Goal: Communication & Community: Ask a question

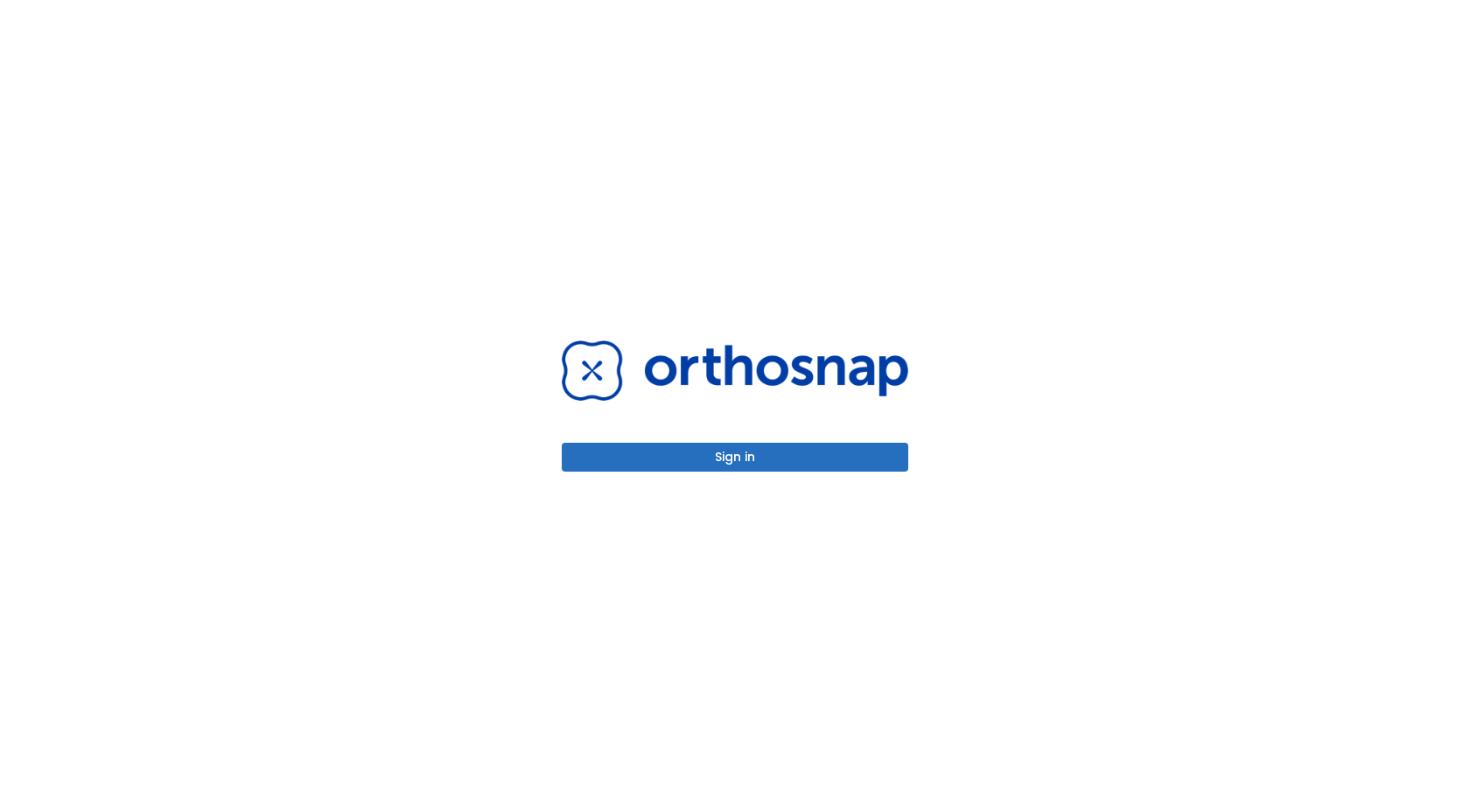
click at [722, 450] on button "Sign in" at bounding box center [735, 457] width 346 height 29
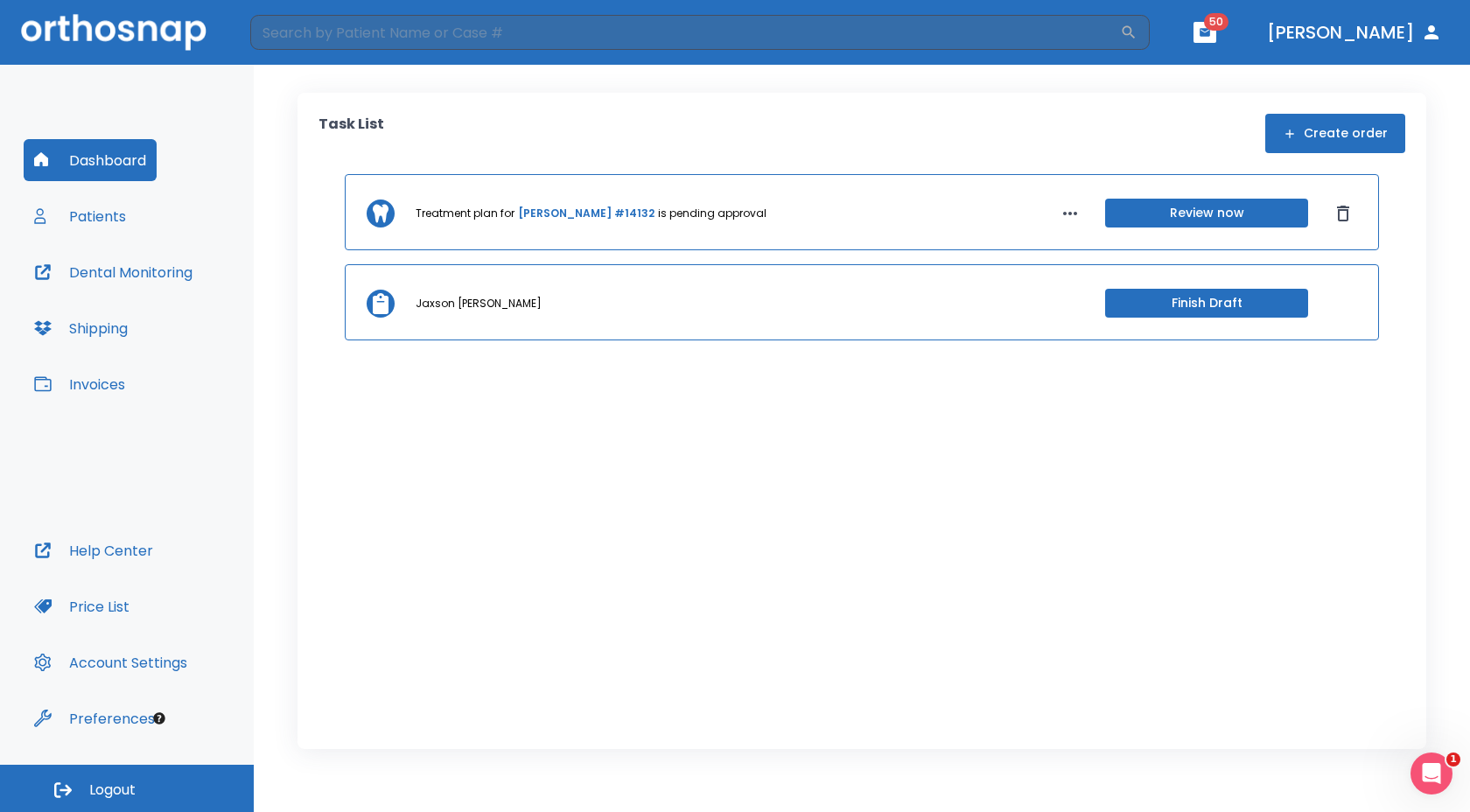
click at [590, 212] on link "[PERSON_NAME] #14132" at bounding box center [586, 213] width 136 height 15
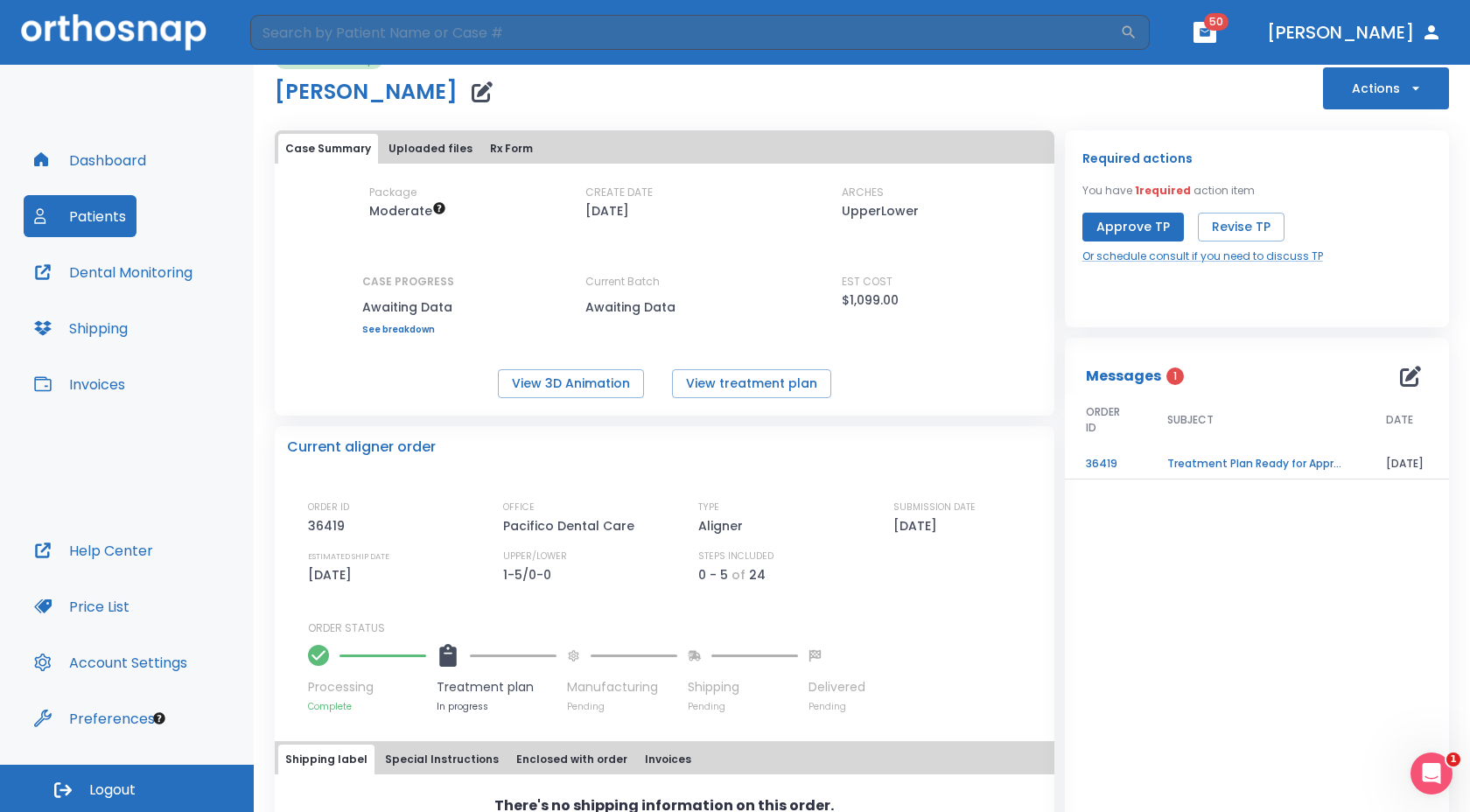
scroll to position [107, 0]
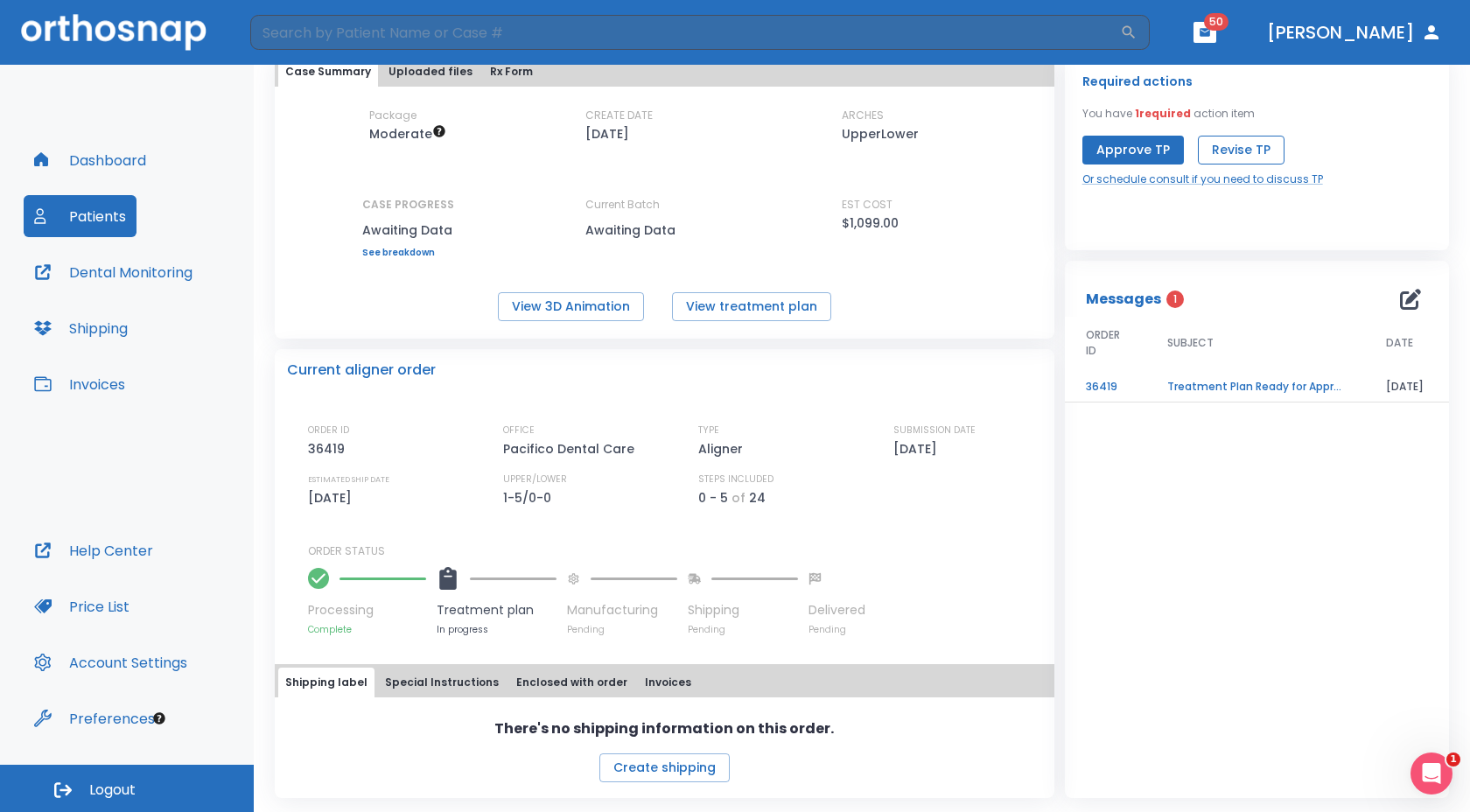
click at [1218, 149] on button "Revise TP" at bounding box center [1241, 150] width 87 height 29
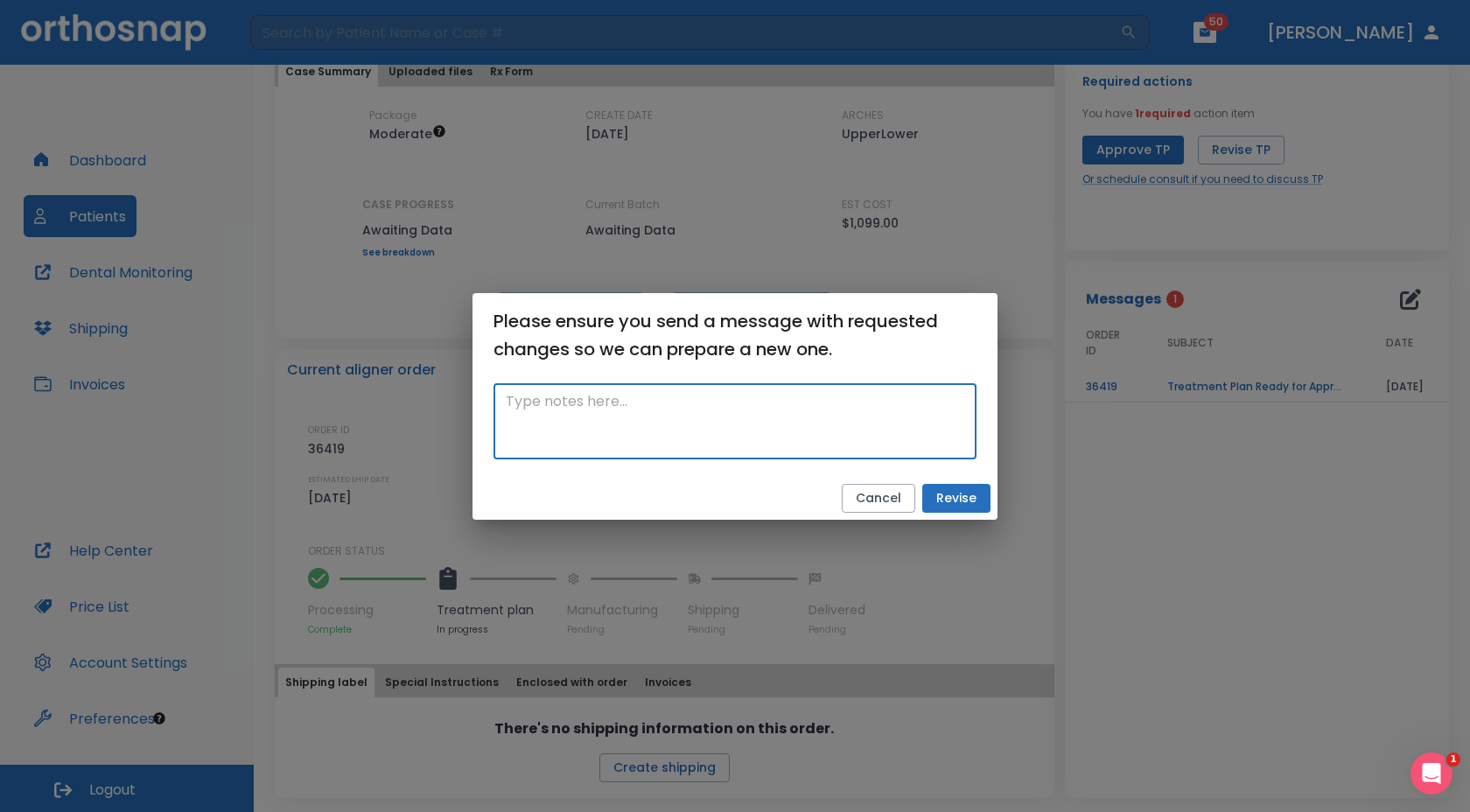
click at [771, 399] on textarea at bounding box center [735, 421] width 459 height 60
type textarea "hi there, I missed noting in Elena's chart that"
drag, startPoint x: 828, startPoint y: 397, endPoint x: 499, endPoint y: 400, distance: 329.0
click at [499, 400] on div "hi there, I missed noting in Elena's chart that x ​" at bounding box center [735, 422] width 483 height 76
click at [862, 497] on button "Cancel" at bounding box center [879, 498] width 74 height 29
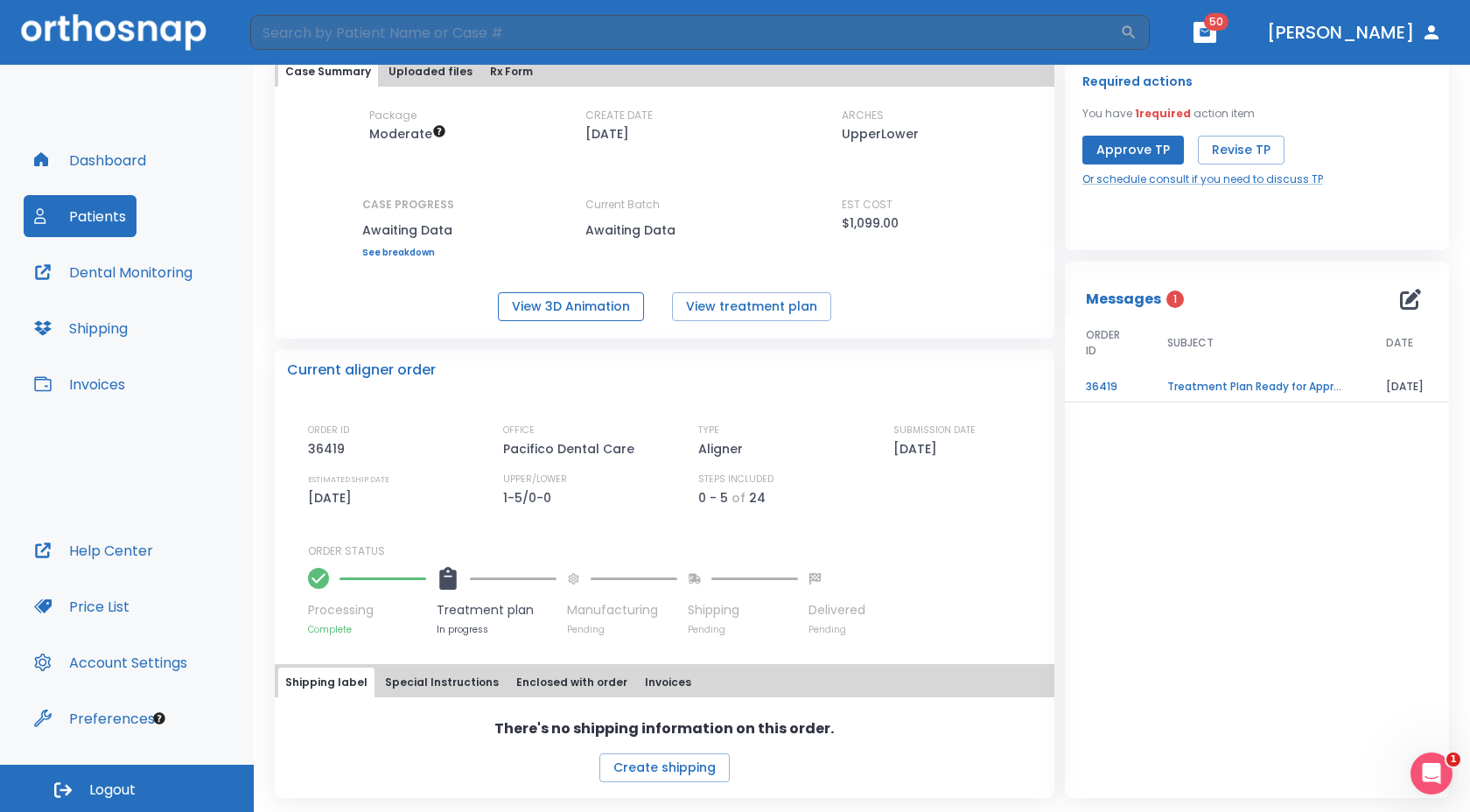
click at [567, 303] on button "View 3D Animation" at bounding box center [571, 306] width 146 height 29
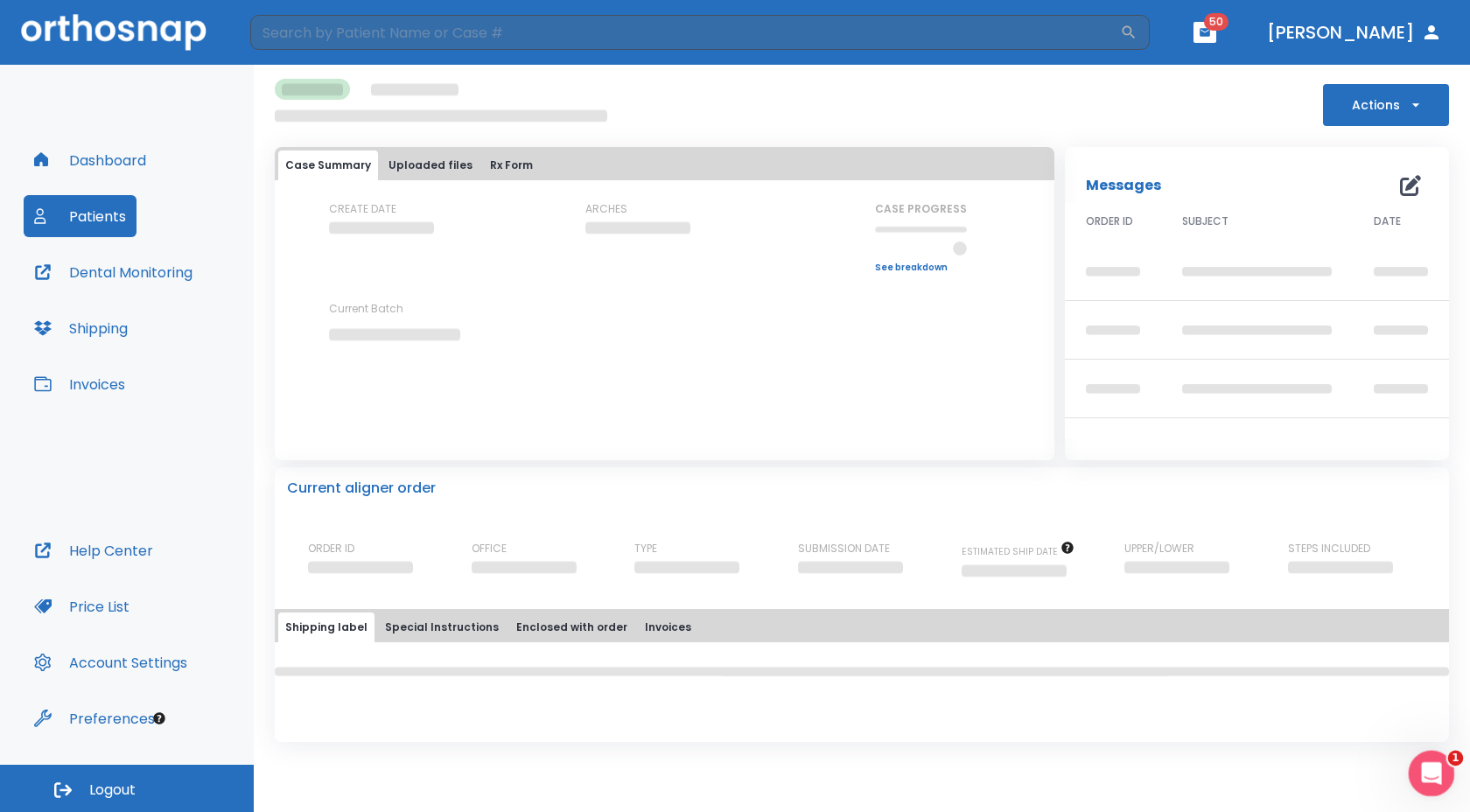
click at [1438, 775] on div "Open Intercom Messenger" at bounding box center [1429, 771] width 58 height 58
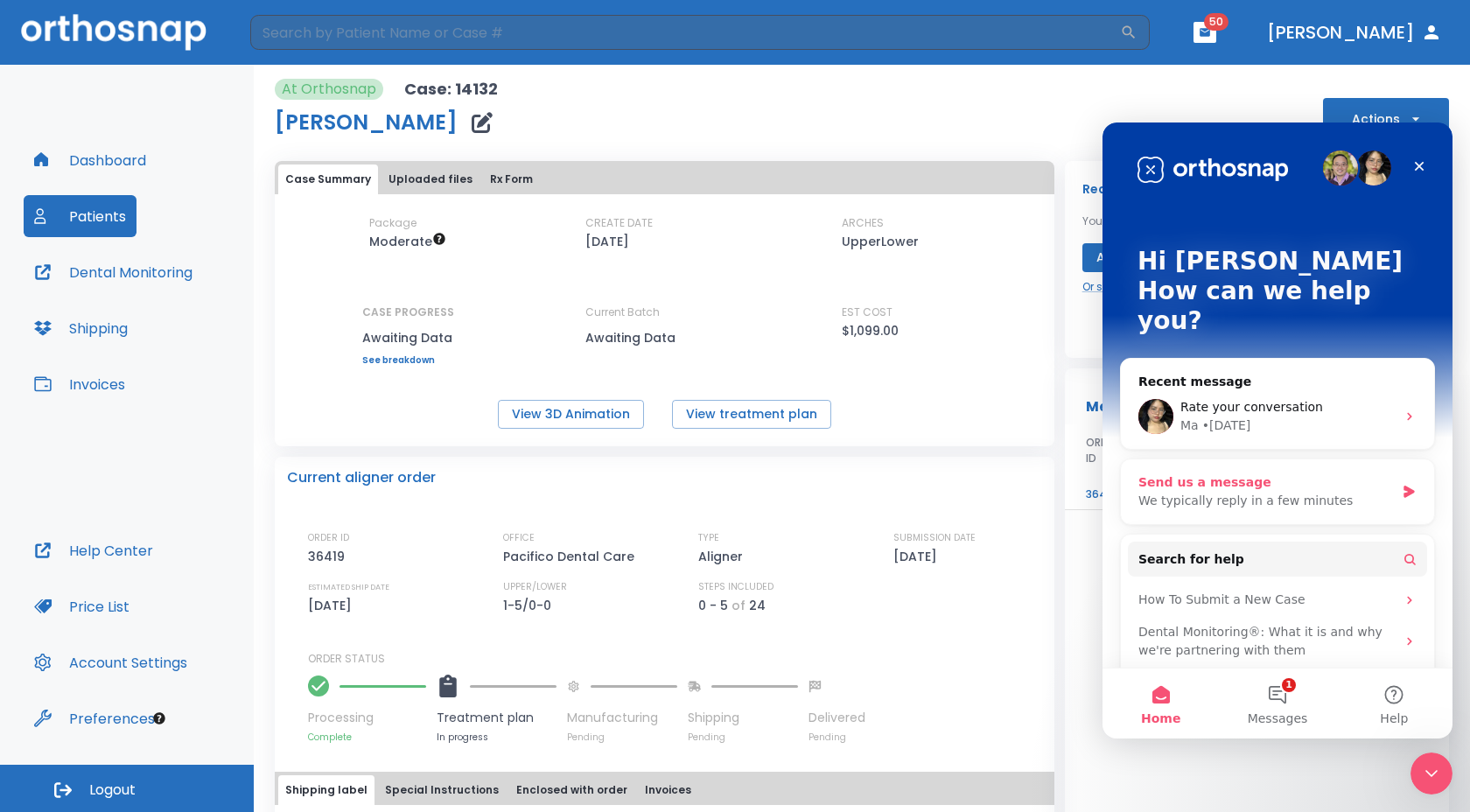
click at [1319, 492] on div "We typically reply in a few minutes" at bounding box center [1266, 501] width 256 height 18
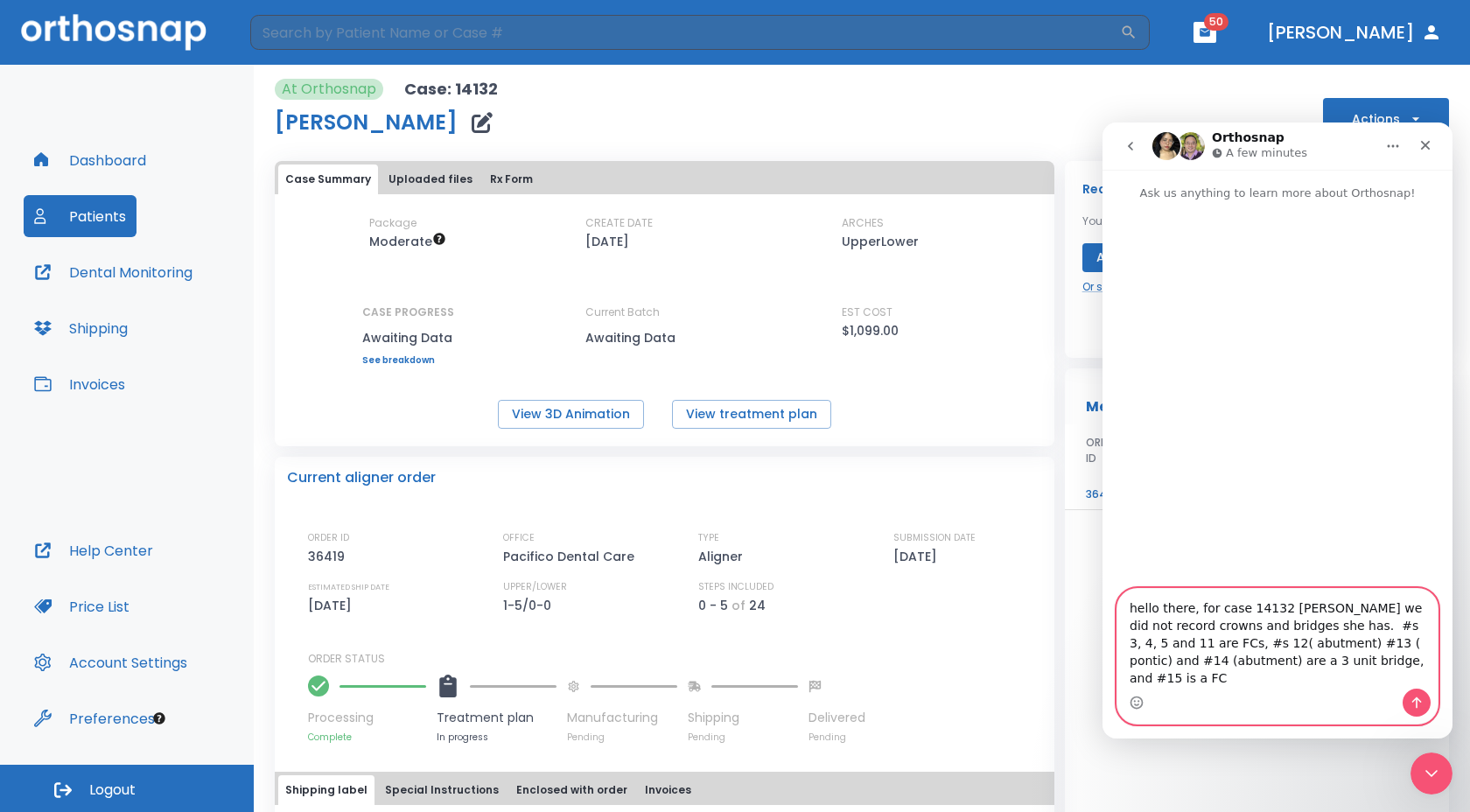
drag, startPoint x: 1401, startPoint y: 671, endPoint x: 1135, endPoint y: 609, distance: 273.1
click at [1135, 609] on textarea "hello there, for case 14132 [PERSON_NAME] we did not record crowns and bridges …" at bounding box center [1277, 638] width 320 height 100
click at [1395, 672] on textarea "hello there, for case 14132 [PERSON_NAME] we did not record crowns and bridges …" at bounding box center [1277, 638] width 320 height 100
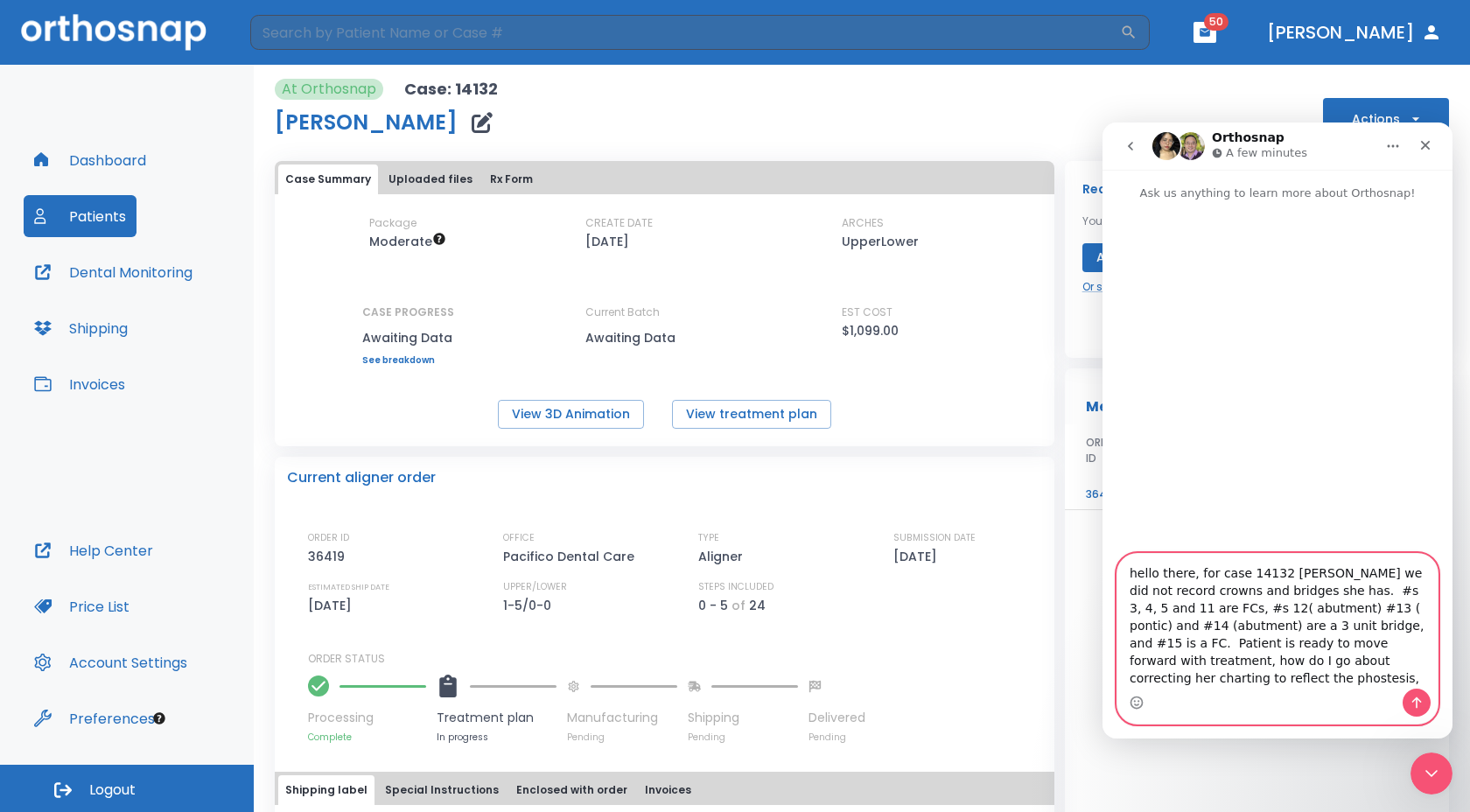
click at [1162, 676] on textarea "hello there, for case 14132 Elena Colavito we did not record crowns and bridges…" at bounding box center [1277, 622] width 320 height 135
click at [1201, 669] on textarea "hello there, for case 14132 Elena Colavito we did not record crowns and bridges…" at bounding box center [1277, 622] width 320 height 135
click at [1201, 671] on textarea "hello there, for case 14132 Elena Colavito we did not record crowns and bridges…" at bounding box center [1277, 622] width 320 height 135
type textarea "hello there, for case 14132 [PERSON_NAME] we did not record crowns and bridges …"
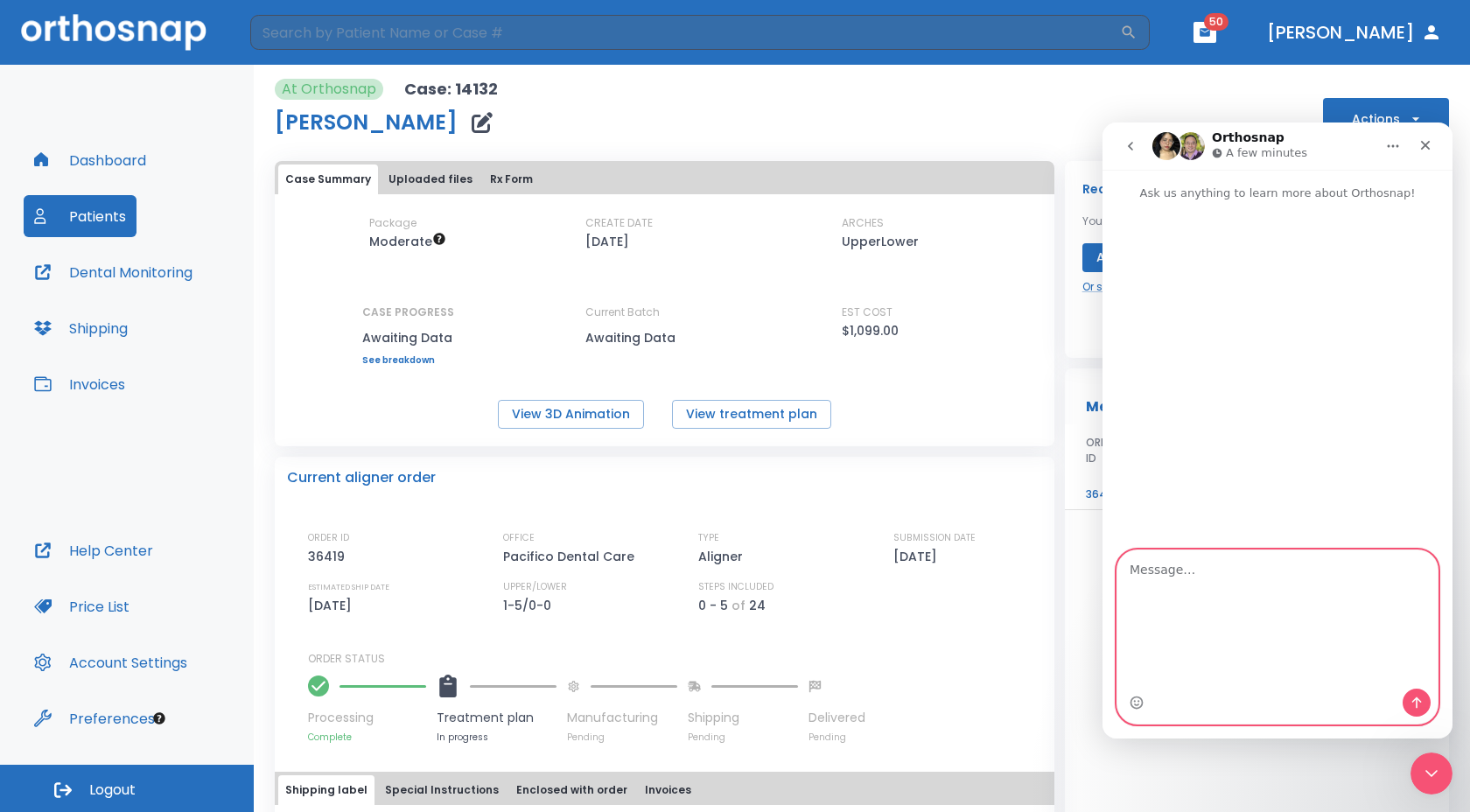
scroll to position [0, 0]
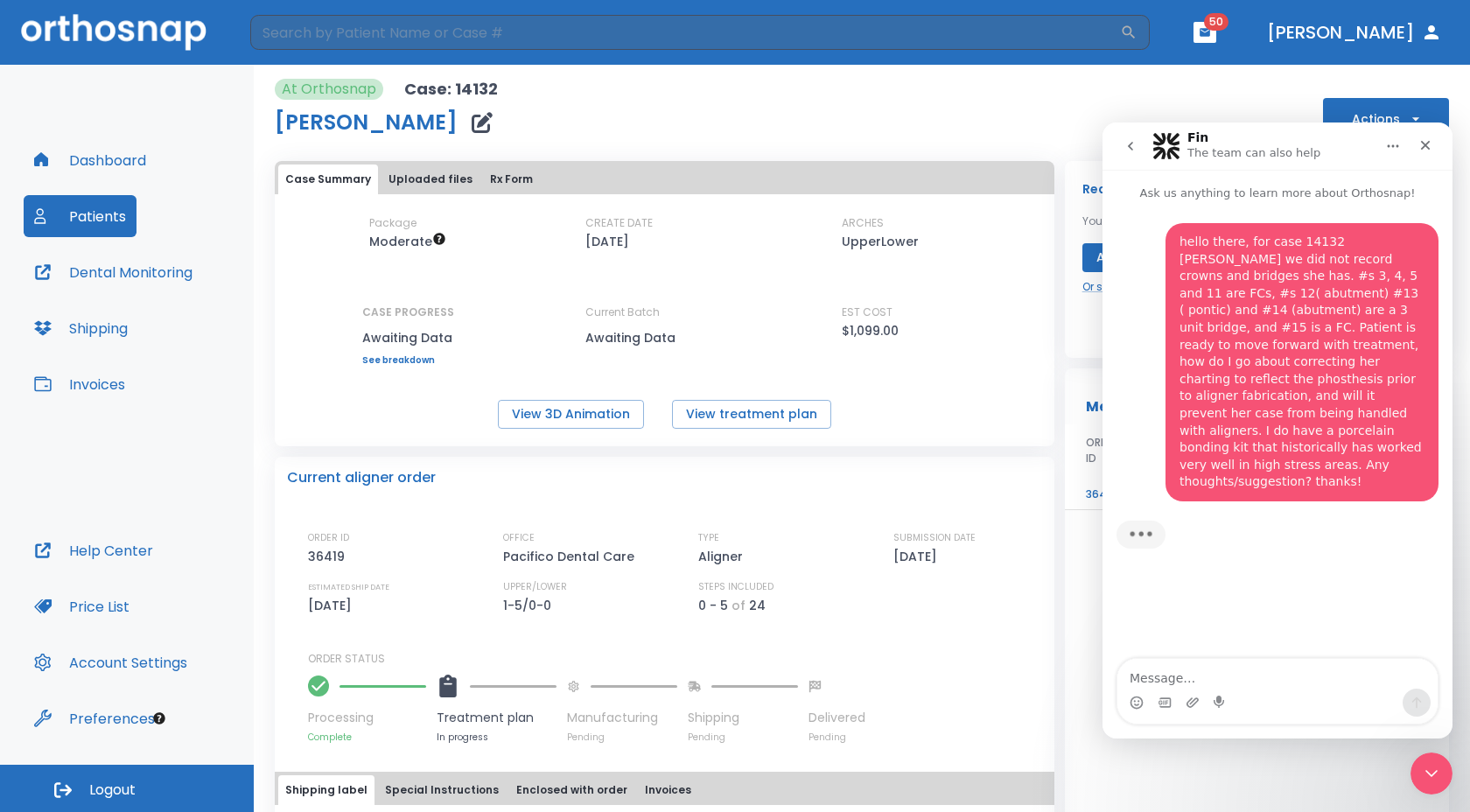
click at [1045, 129] on div "At Orthosnap Case: 14132 Elena Colavito Actions" at bounding box center [862, 109] width 1174 height 61
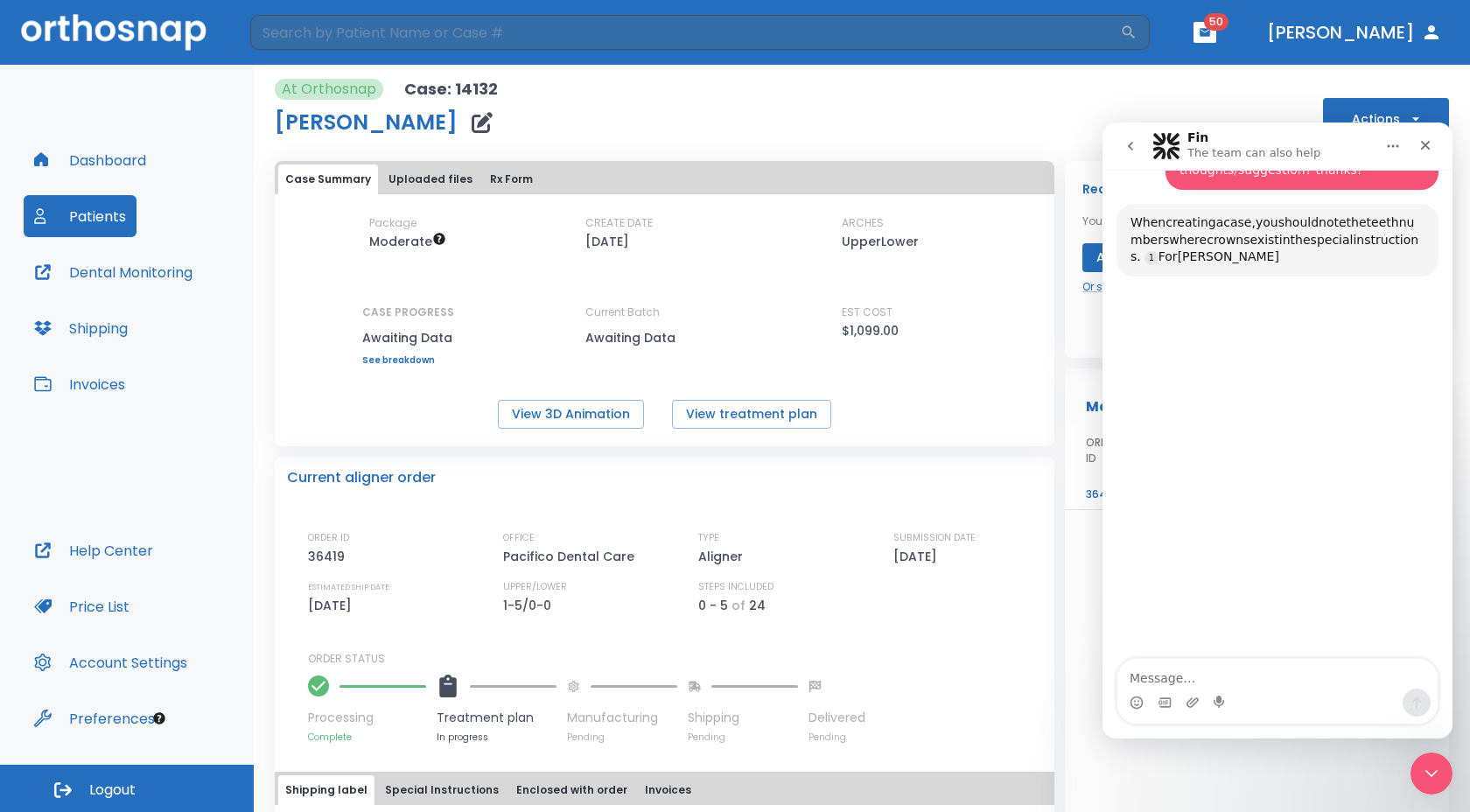
scroll to position [315, 0]
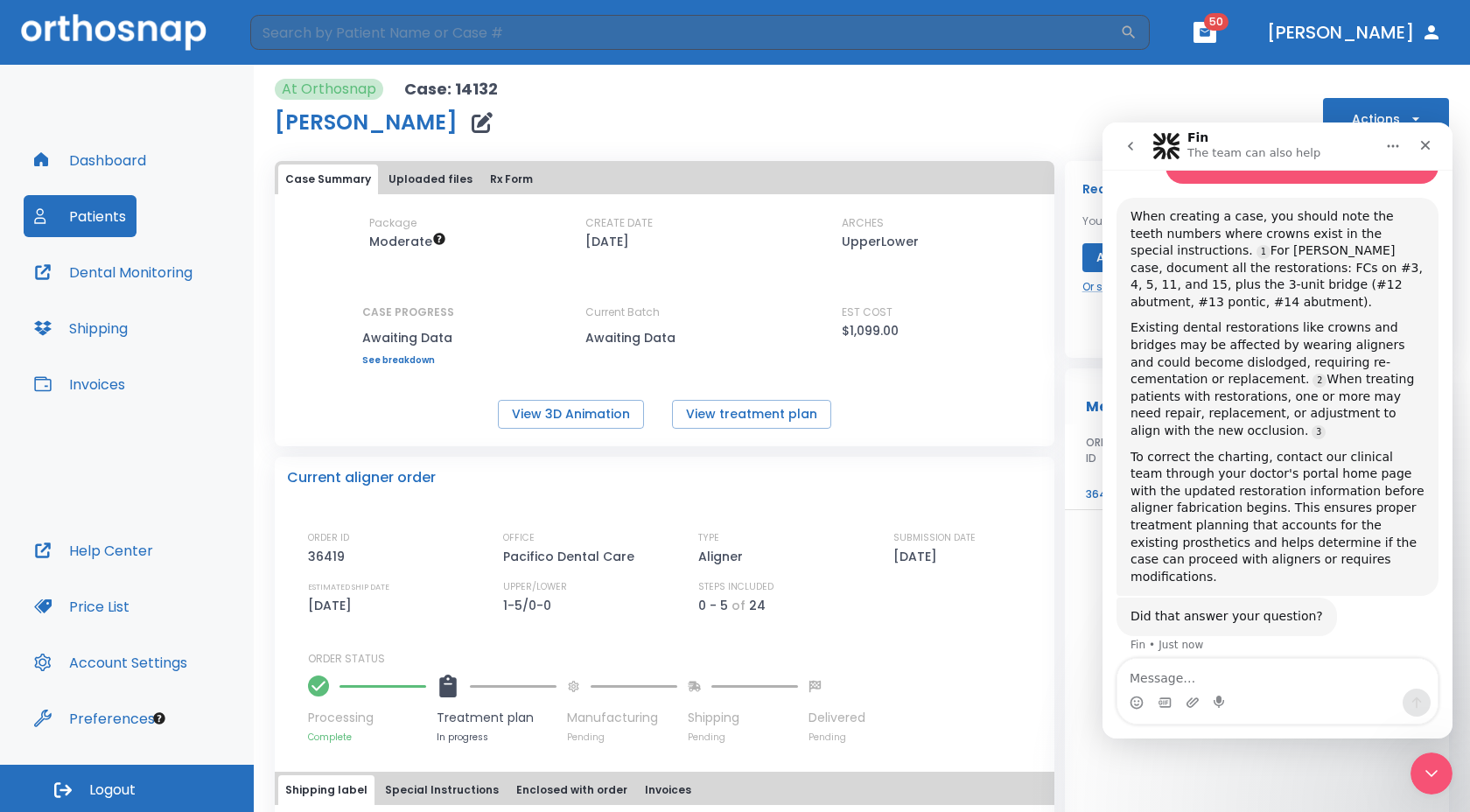
click at [129, 51] on header "​ 50 Dr. Pacifico" at bounding box center [735, 32] width 1470 height 65
click at [117, 158] on button "Dashboard" at bounding box center [90, 160] width 133 height 42
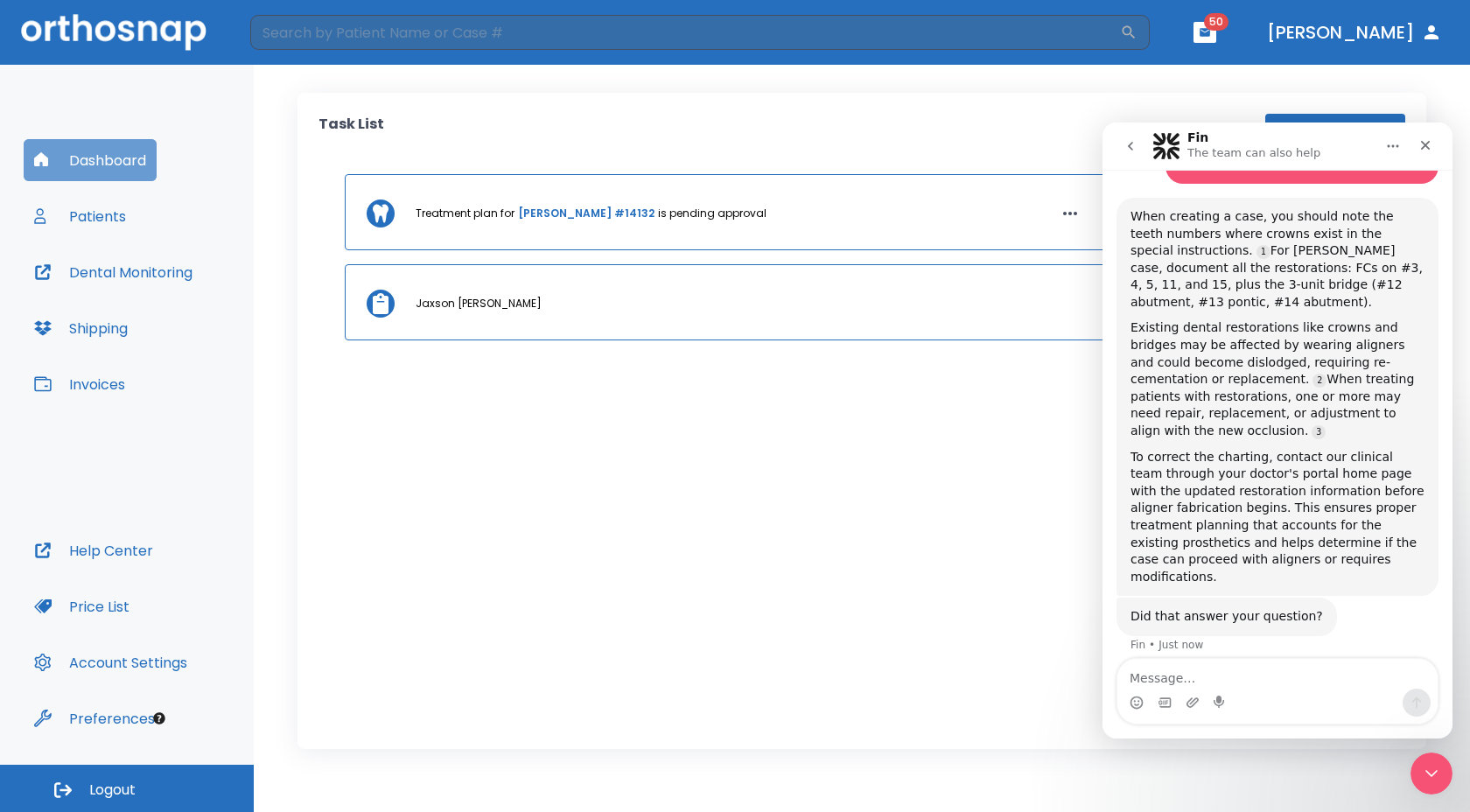
click at [95, 162] on button "Dashboard" at bounding box center [90, 160] width 133 height 42
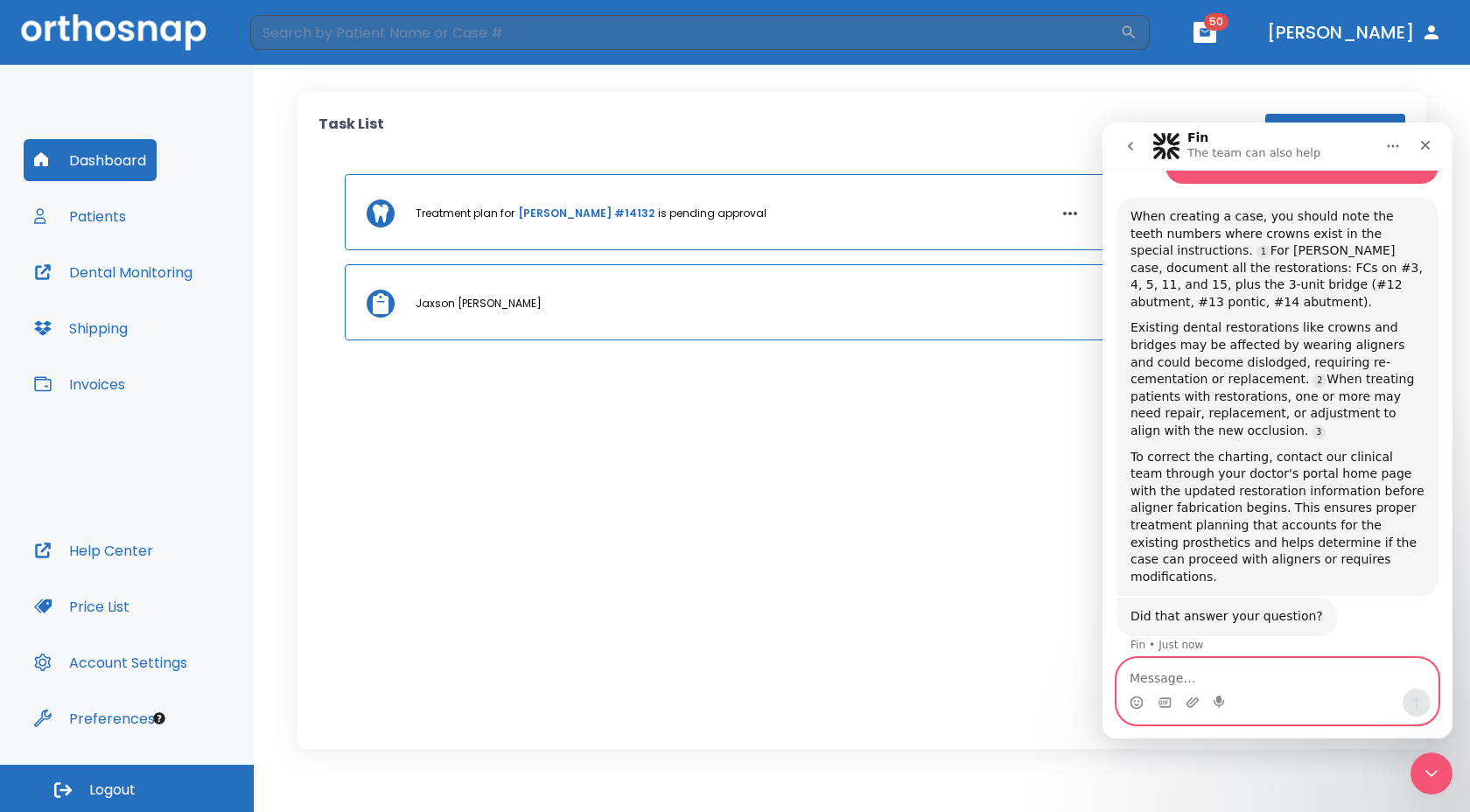
click at [1147, 673] on textarea "Message…" at bounding box center [1277, 673] width 320 height 30
type textarea "when I log in the page that opens for me"
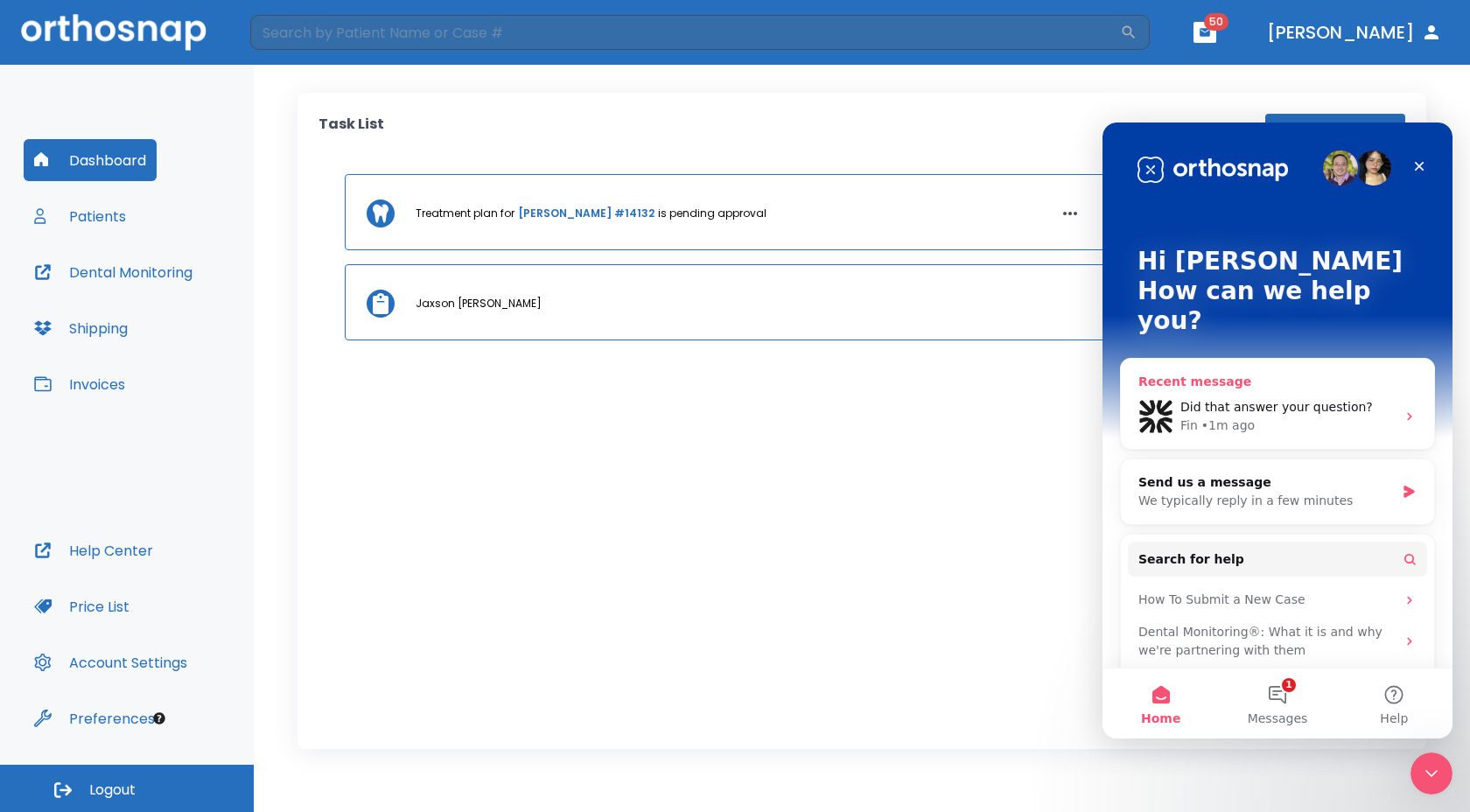
click at [1232, 384] on div "Did that answer your question? Fin • 1m ago" at bounding box center [1278, 416] width 314 height 65
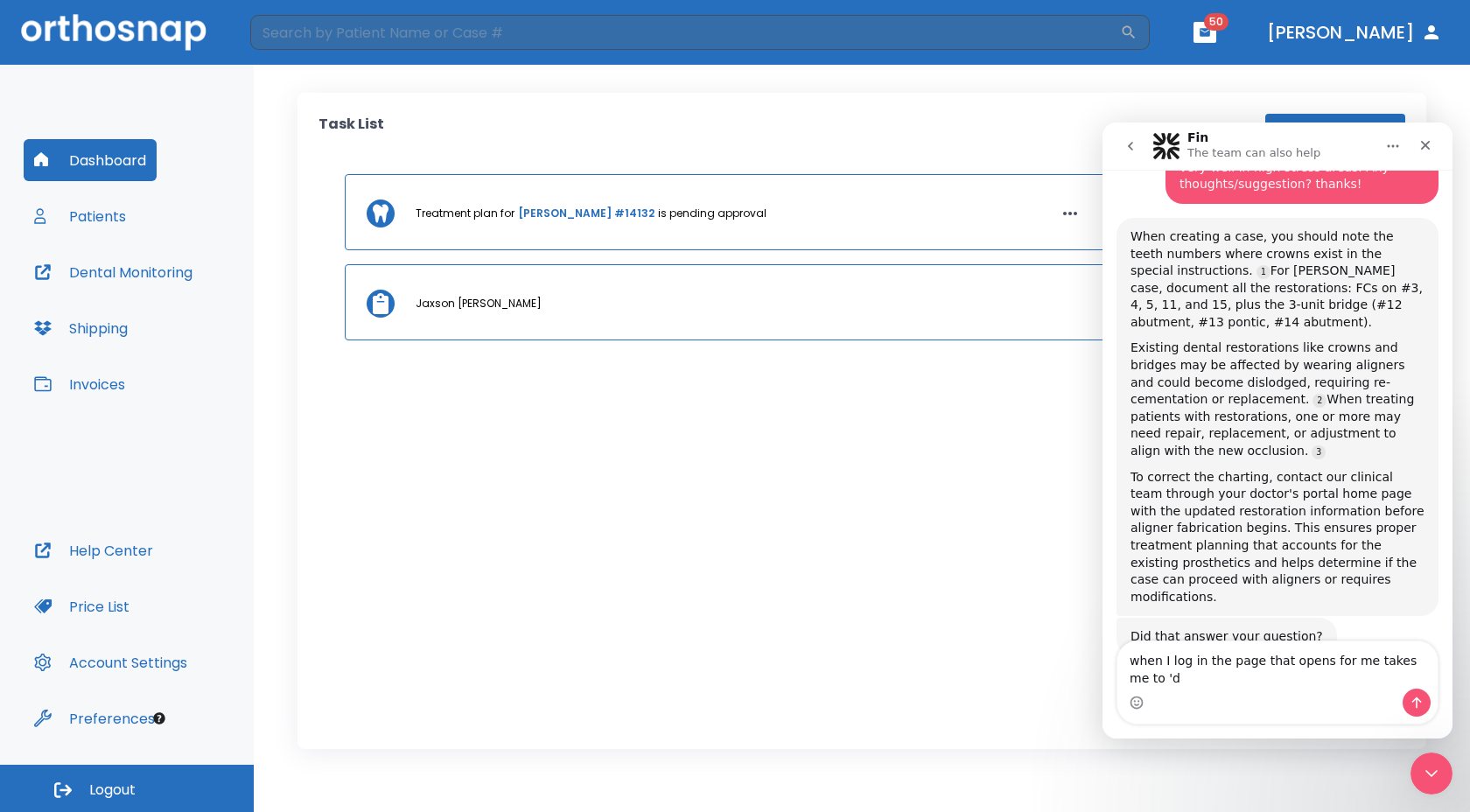
scroll to position [315, 0]
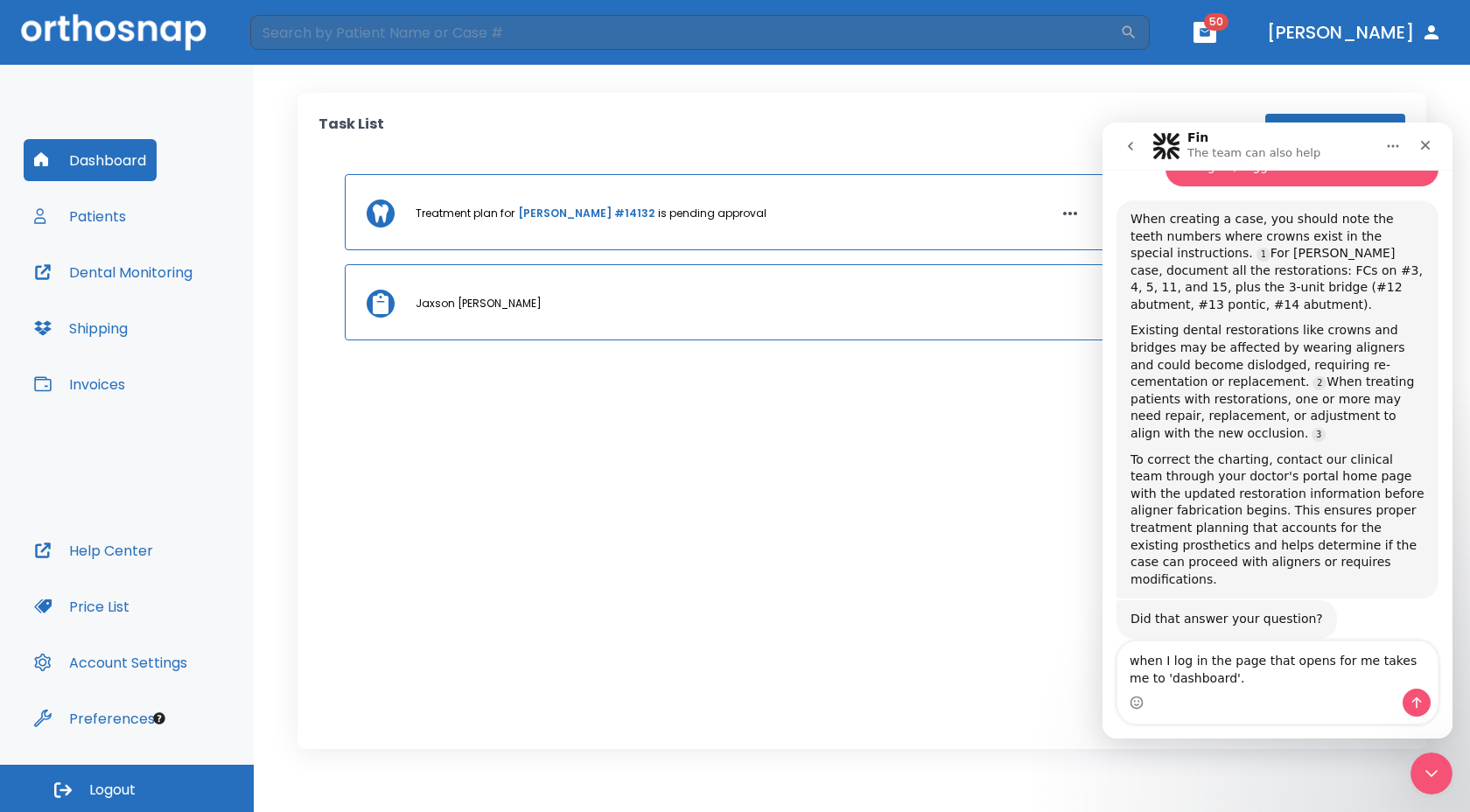
type textarea "when I log in the page that opens for me takes me to 'dashboard'."
click at [1389, 147] on icon "Home" at bounding box center [1393, 146] width 14 height 14
click at [1338, 146] on div "Fin The team can also help" at bounding box center [1264, 147] width 223 height 31
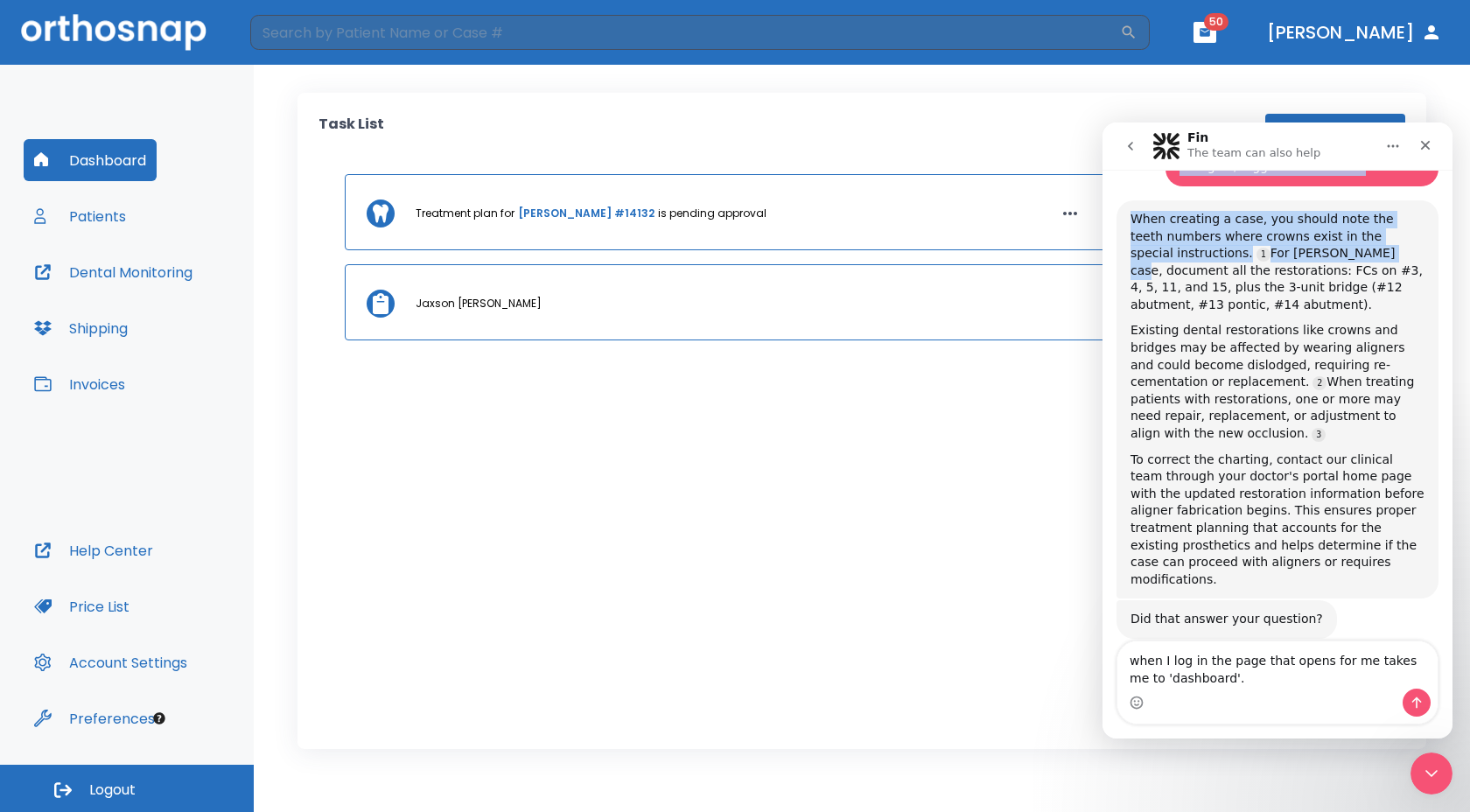
scroll to position [312, 0]
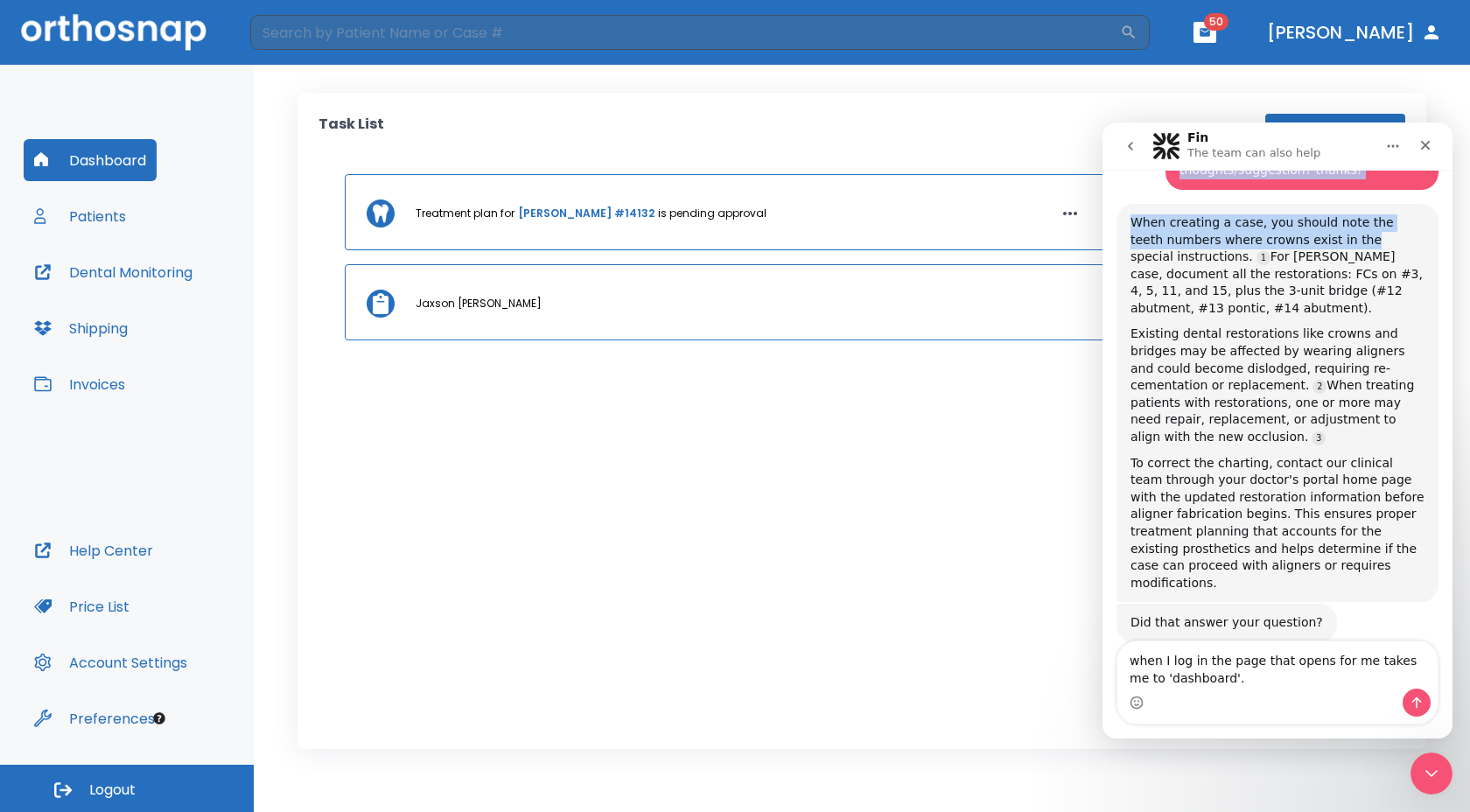
drag, startPoint x: 1338, startPoint y: 146, endPoint x: 1327, endPoint y: 217, distance: 71.8
click at [1327, 217] on div "Fin The team can also help Ask us anything to learn more about Orthosnap! hello…" at bounding box center [1277, 431] width 350 height 616
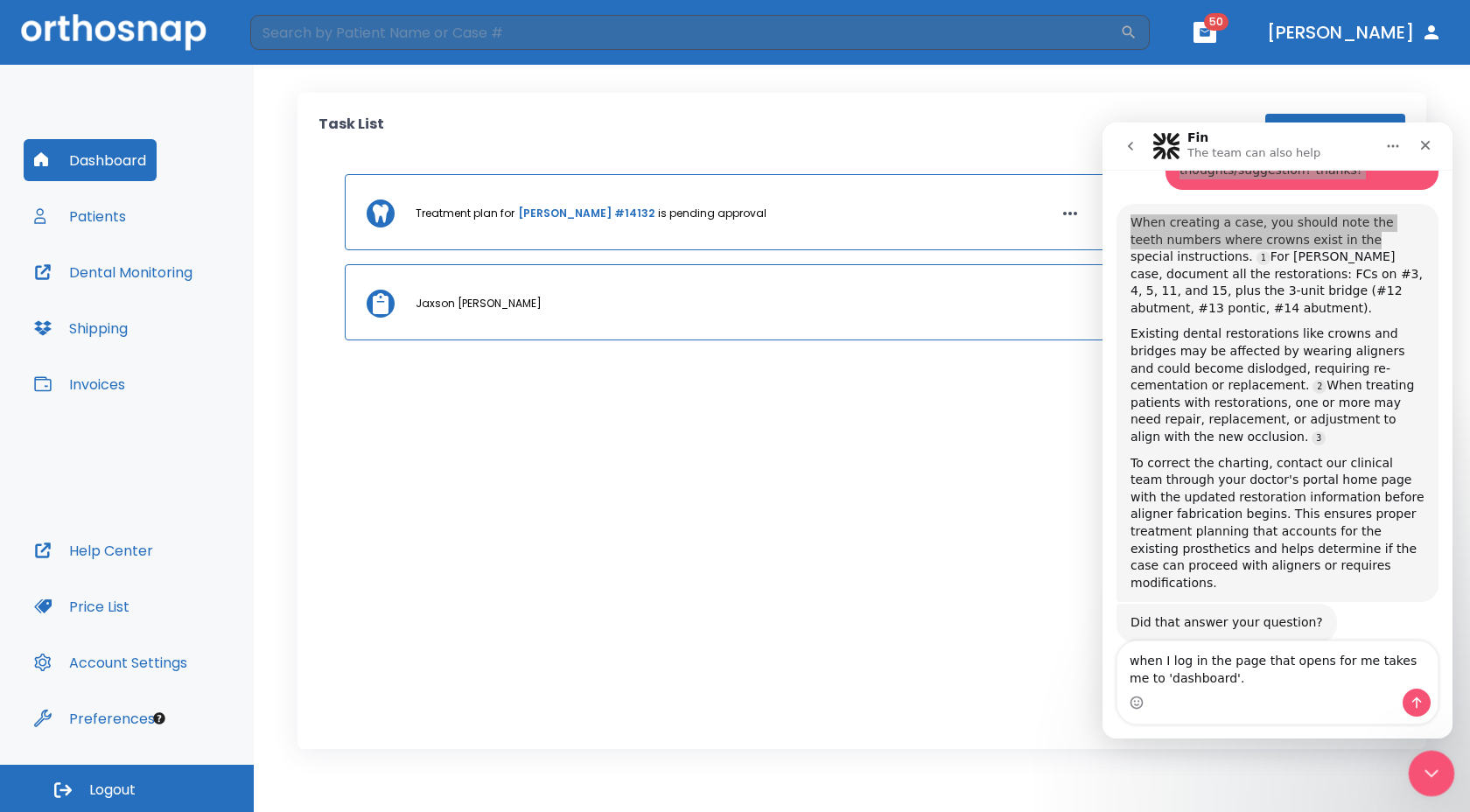
click at [1421, 776] on icon "Close Intercom Messenger" at bounding box center [1429, 771] width 21 height 21
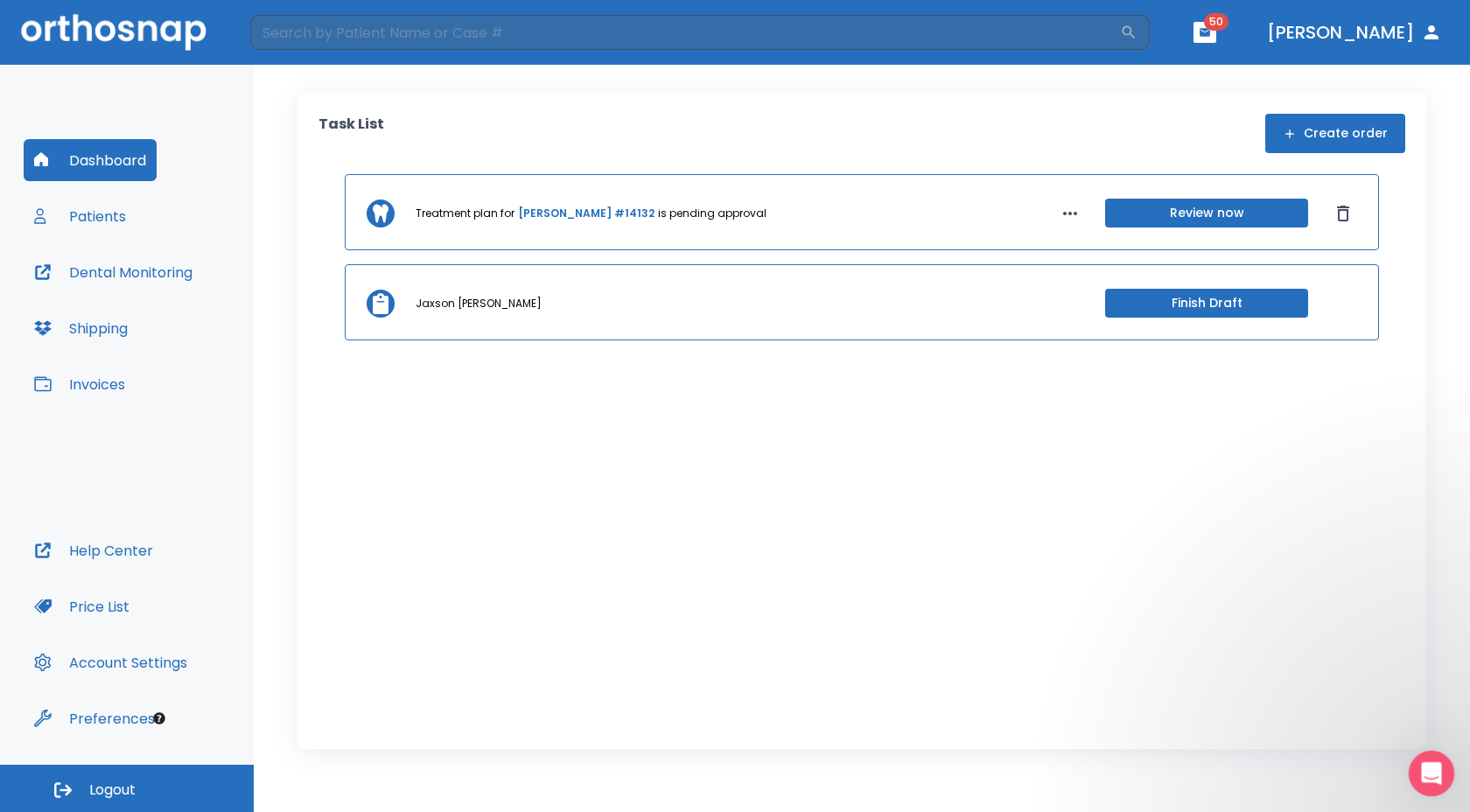
scroll to position [0, 0]
click at [1211, 31] on icon "button" at bounding box center [1205, 32] width 13 height 13
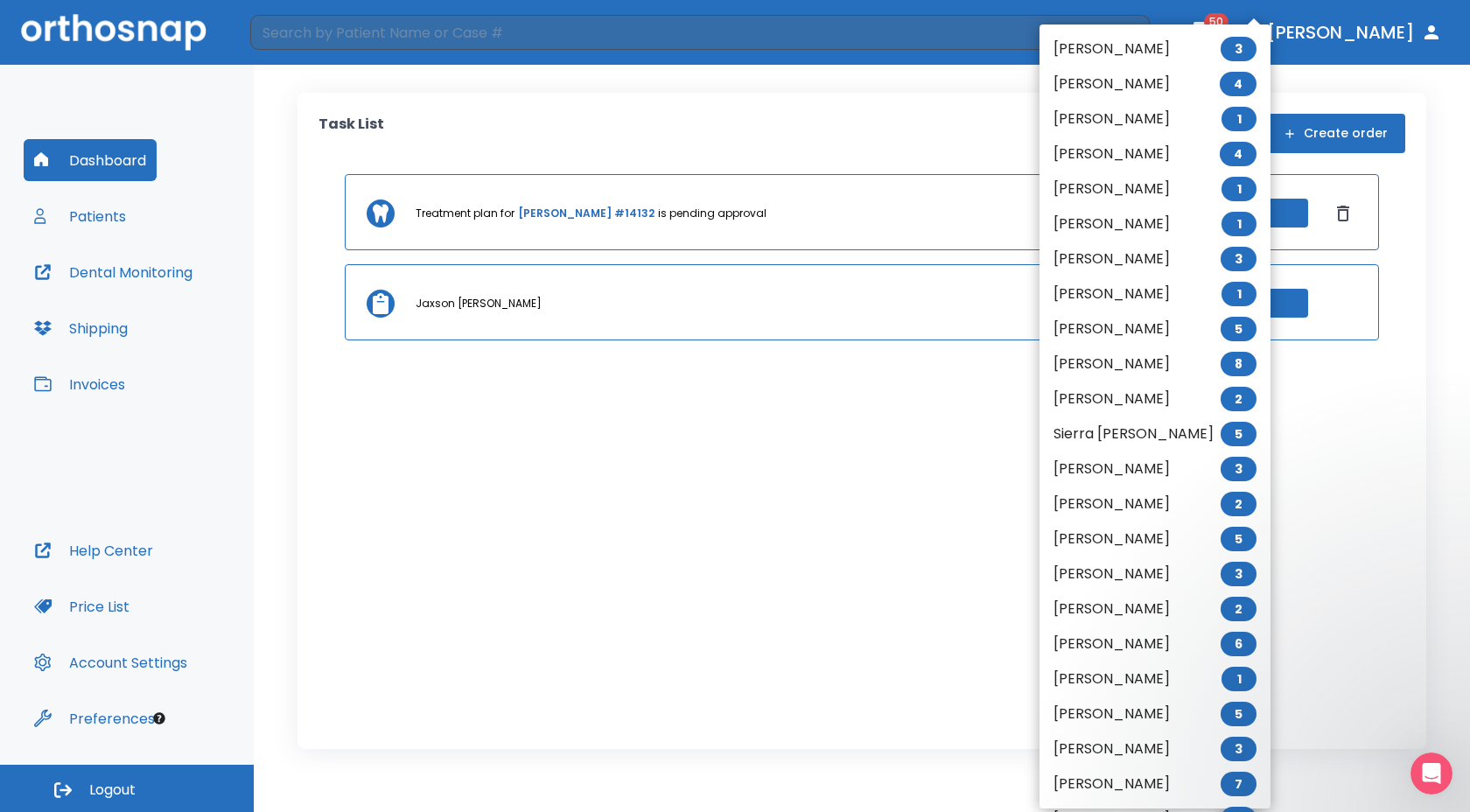
click at [1355, 32] on div at bounding box center [735, 406] width 1470 height 812
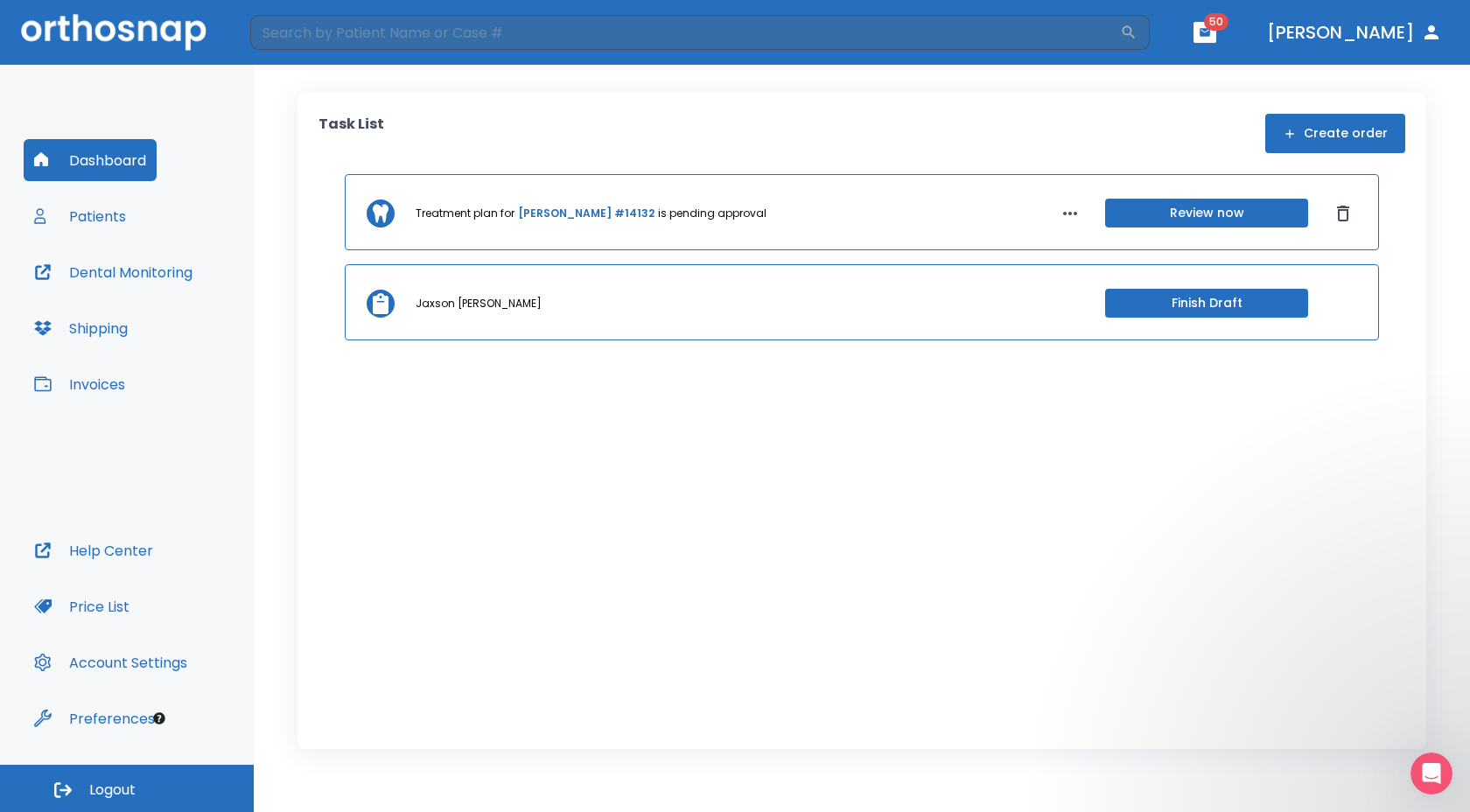
click at [1355, 32] on button "[PERSON_NAME]" at bounding box center [1355, 32] width 189 height 32
click at [1437, 39] on icon "button" at bounding box center [1432, 32] width 14 height 14
click at [1362, 32] on button "[PERSON_NAME]" at bounding box center [1355, 32] width 189 height 32
click at [1431, 765] on icon "Open Intercom Messenger" at bounding box center [1429, 771] width 29 height 29
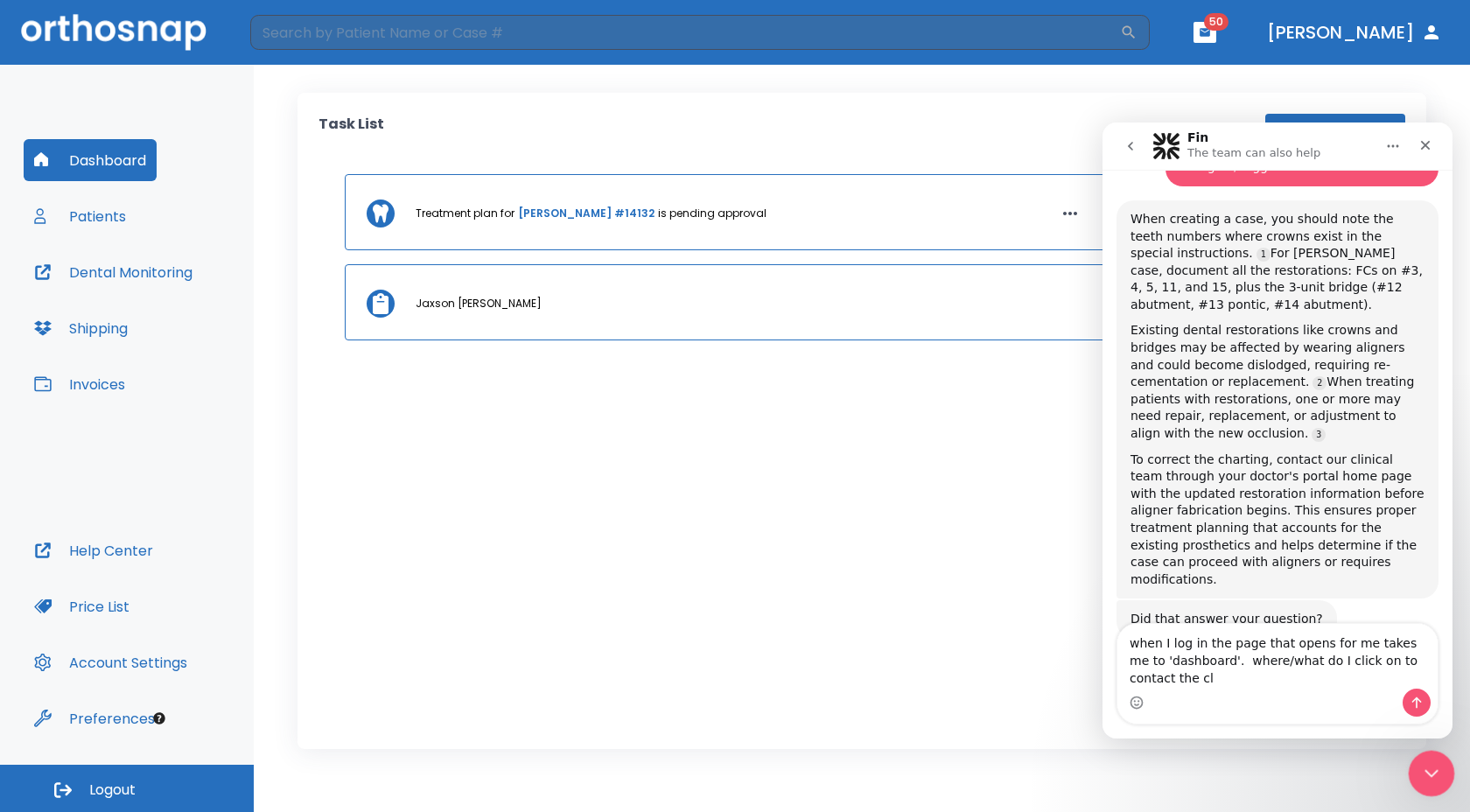
scroll to position [333, 0]
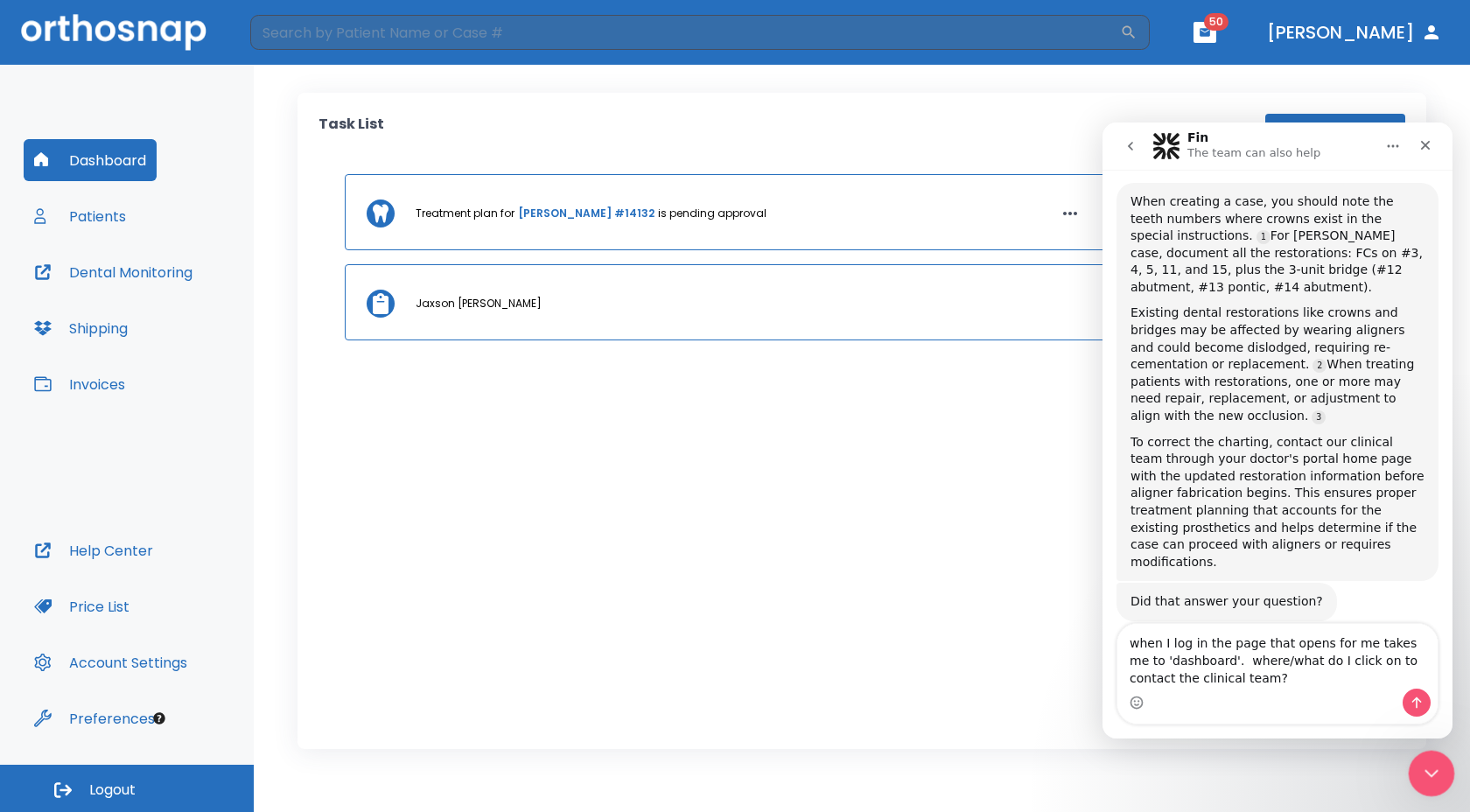
type textarea "when I log in the page that opens for me takes me to 'dashboard'. where/what do…"
click at [1429, 753] on div "Close Intercom Messenger" at bounding box center [1429, 771] width 42 height 42
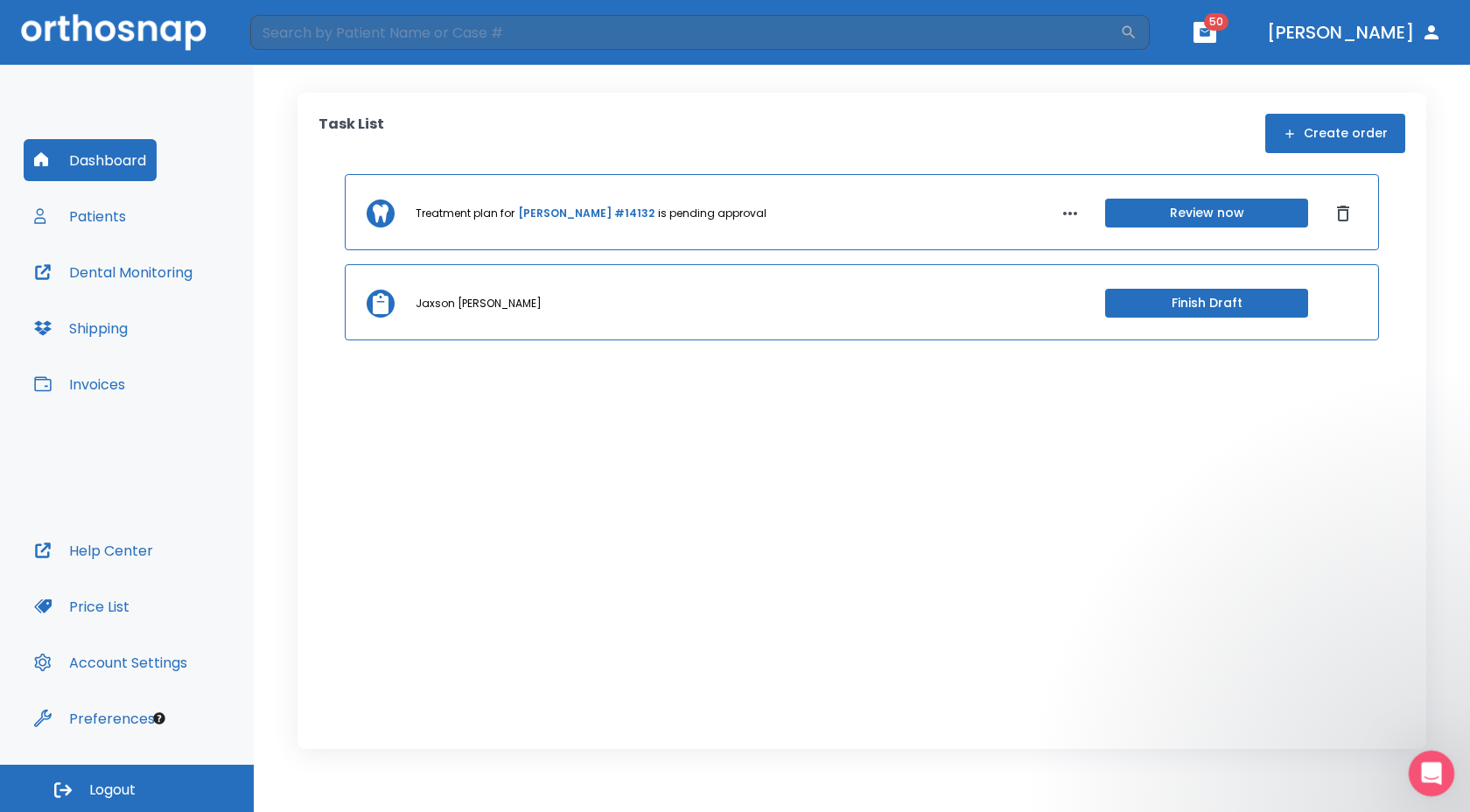
scroll to position [0, 0]
click at [1408, 759] on div "Open Intercom Messenger" at bounding box center [1429, 771] width 42 height 42
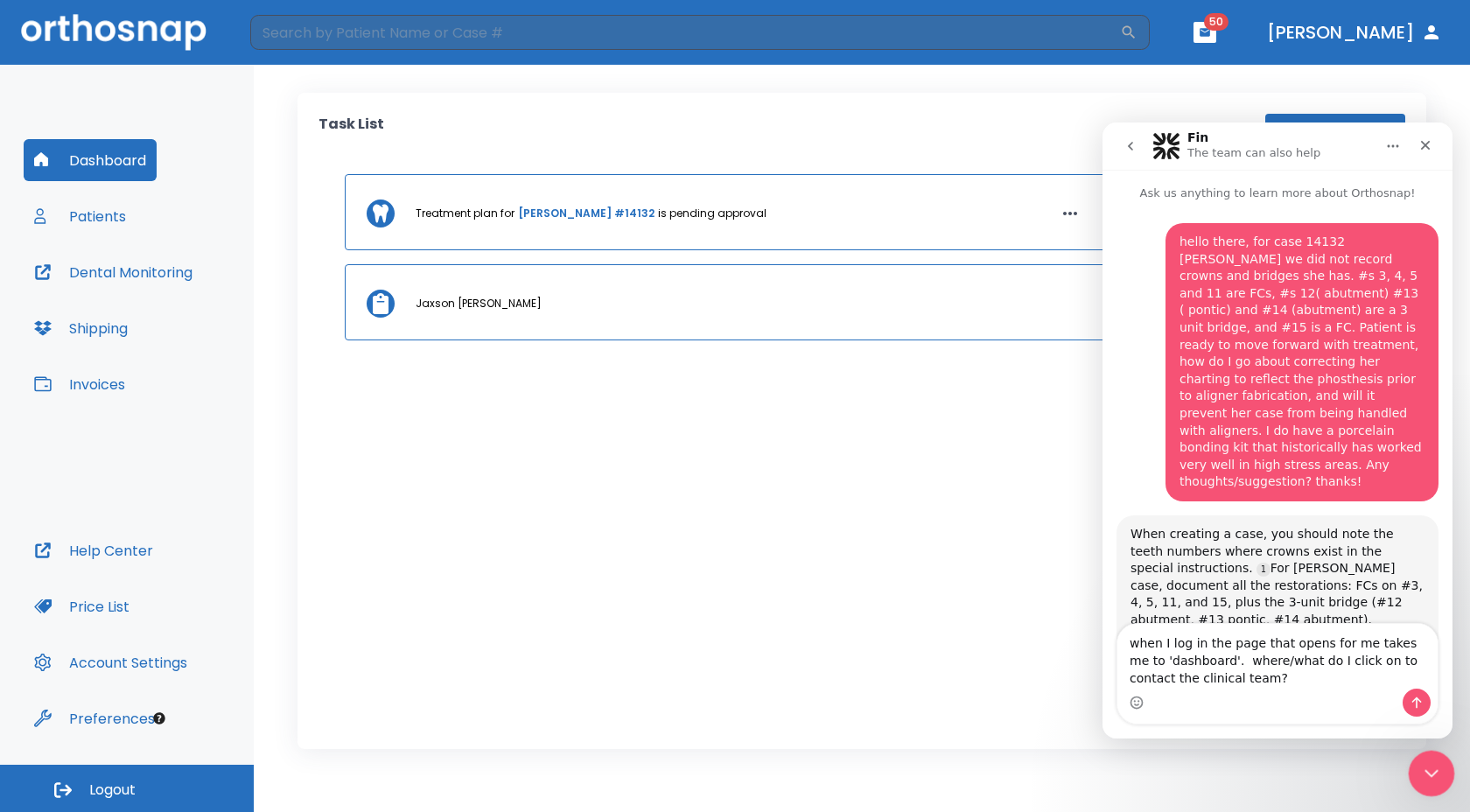
scroll to position [333, 0]
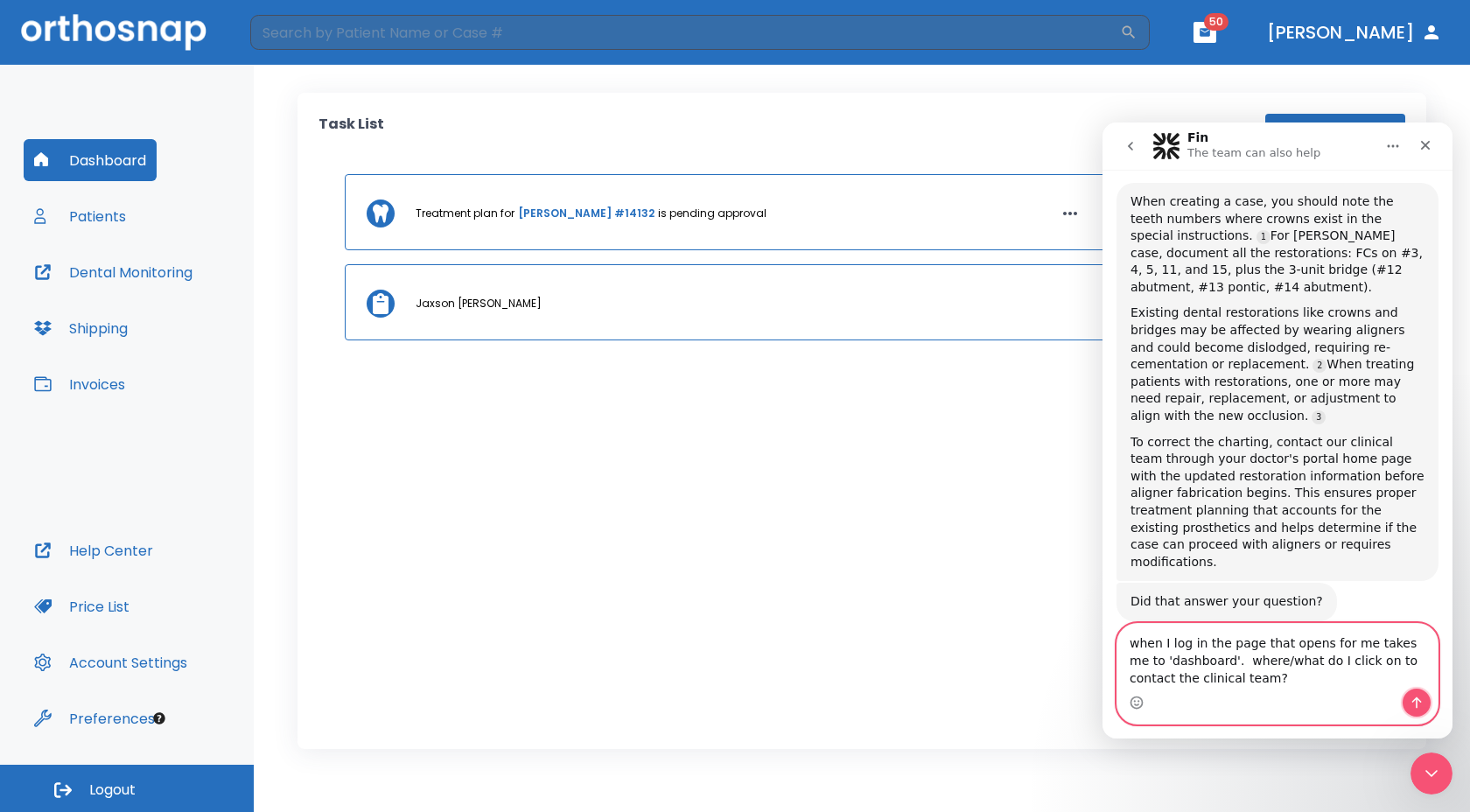
click at [1406, 700] on button "Send a message…" at bounding box center [1416, 702] width 28 height 28
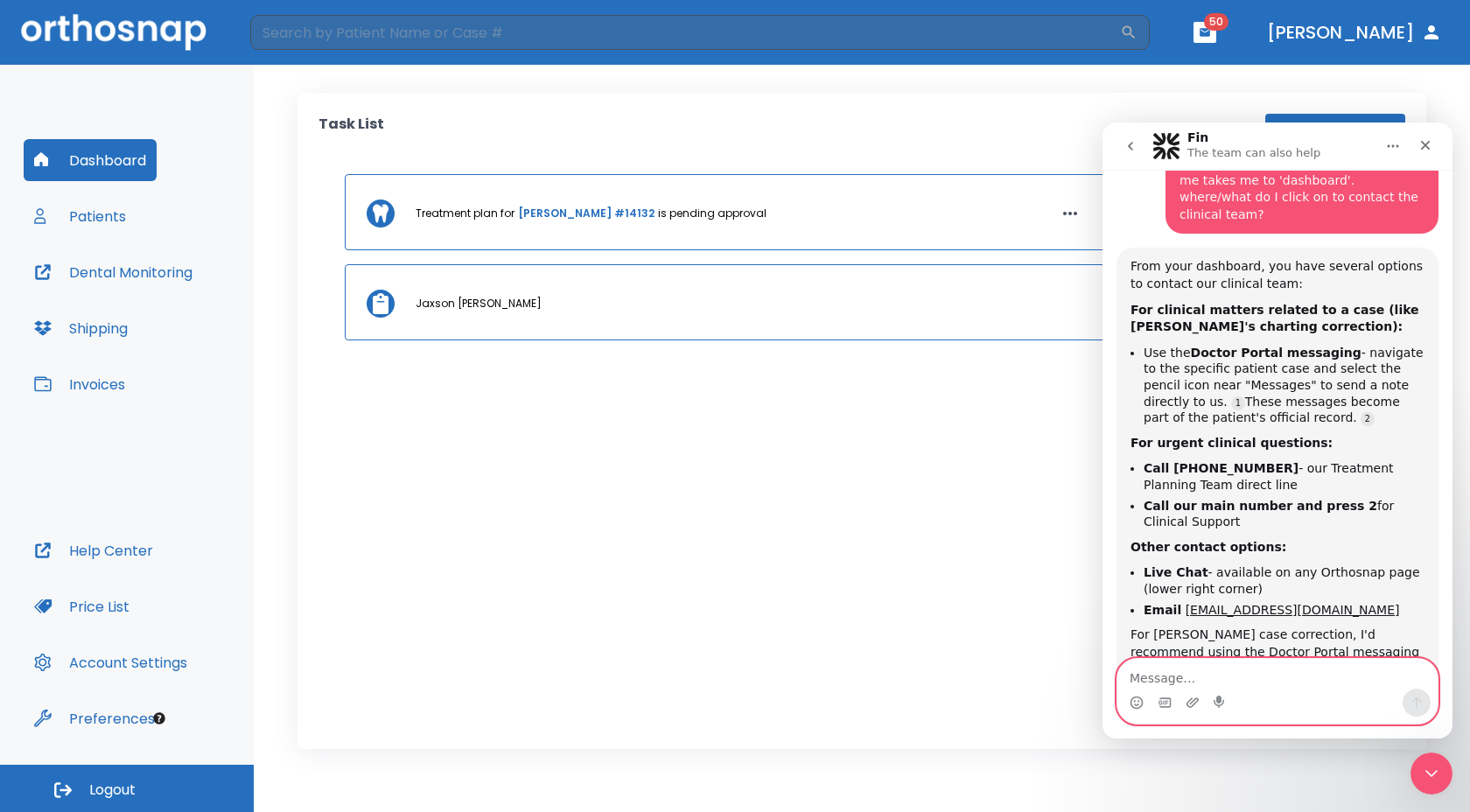
scroll to position [838, 0]
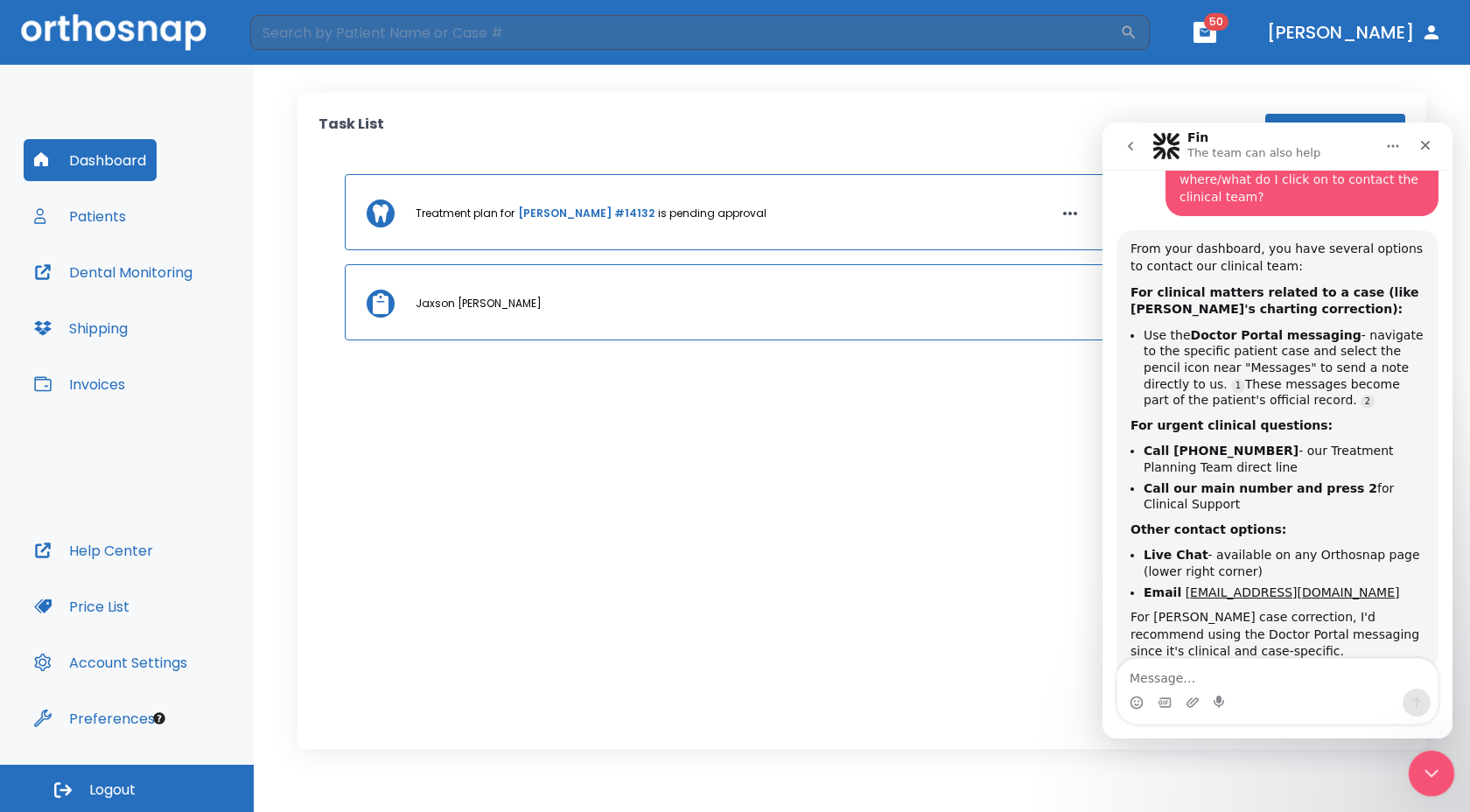
click at [1417, 755] on div "Close Intercom Messenger" at bounding box center [1429, 771] width 42 height 42
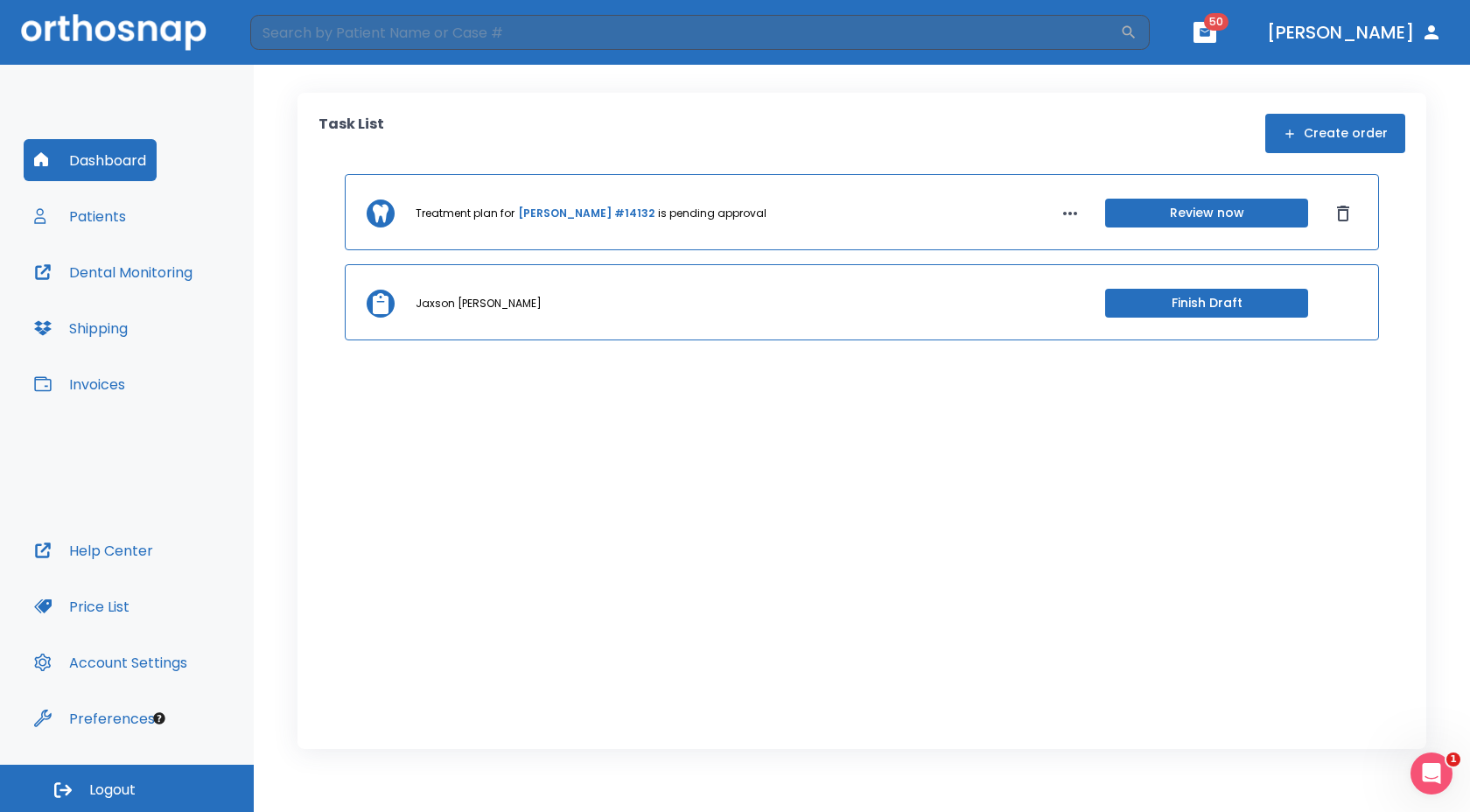
click at [564, 208] on link "[PERSON_NAME] #14132" at bounding box center [586, 213] width 136 height 15
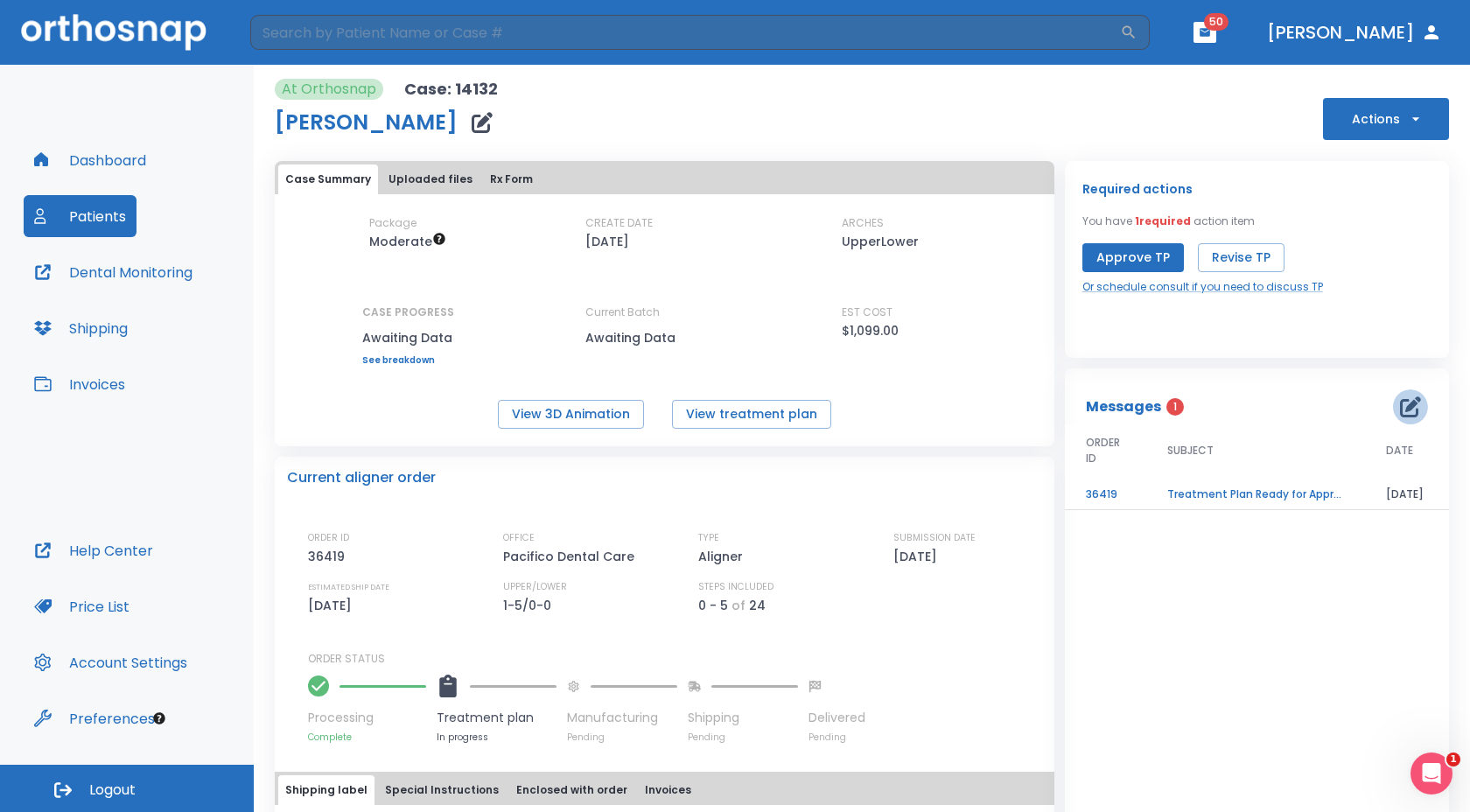
click at [1401, 405] on icon "button" at bounding box center [1411, 406] width 21 height 21
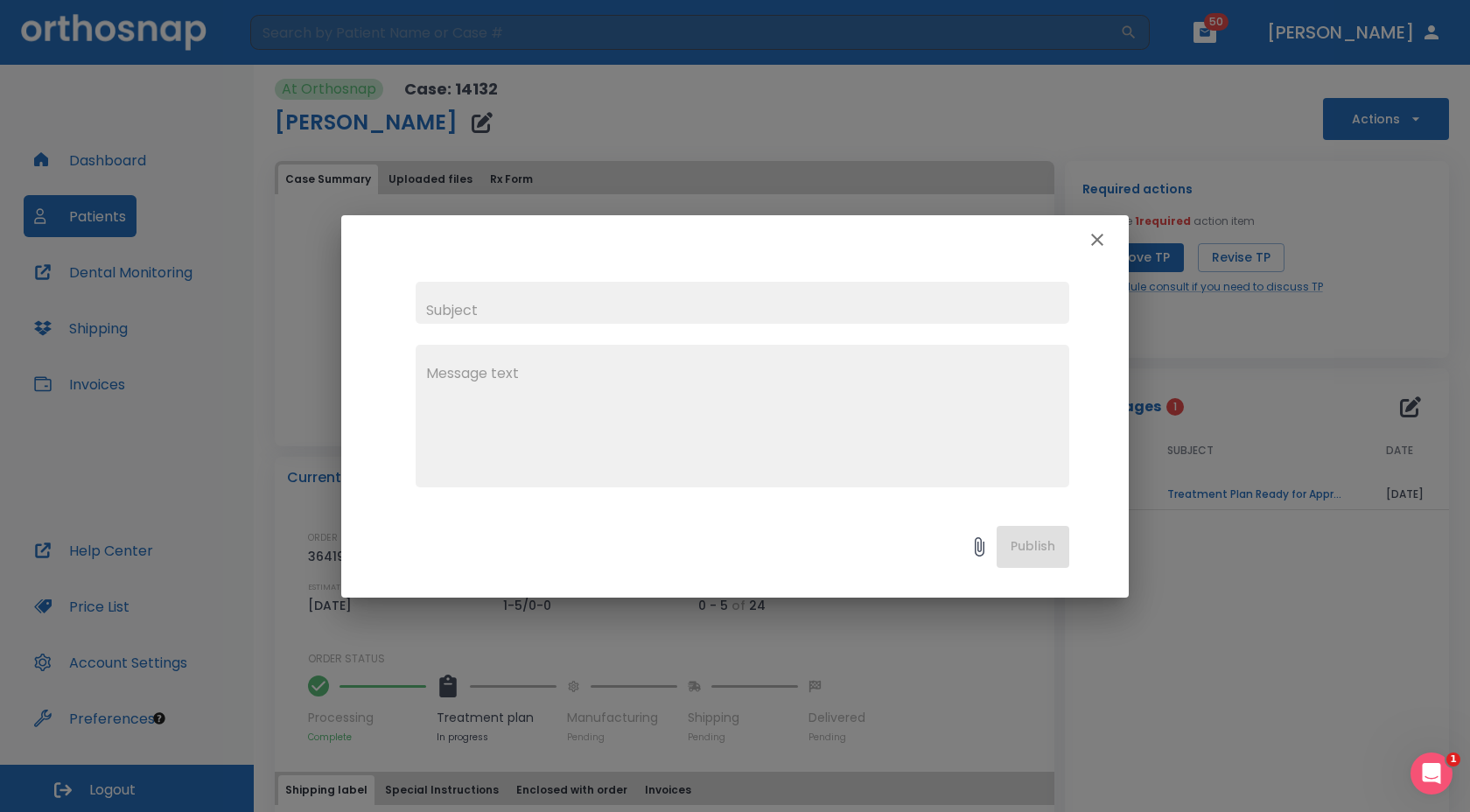
click at [752, 295] on input "text" at bounding box center [742, 303] width 653 height 42
type input "modification to charting for [PERSON_NAME], case 14132"
click at [649, 376] on textarea at bounding box center [743, 424] width 633 height 121
paste textarea "hello there, for case 14132 [PERSON_NAME] we did not record crowns and bridges …"
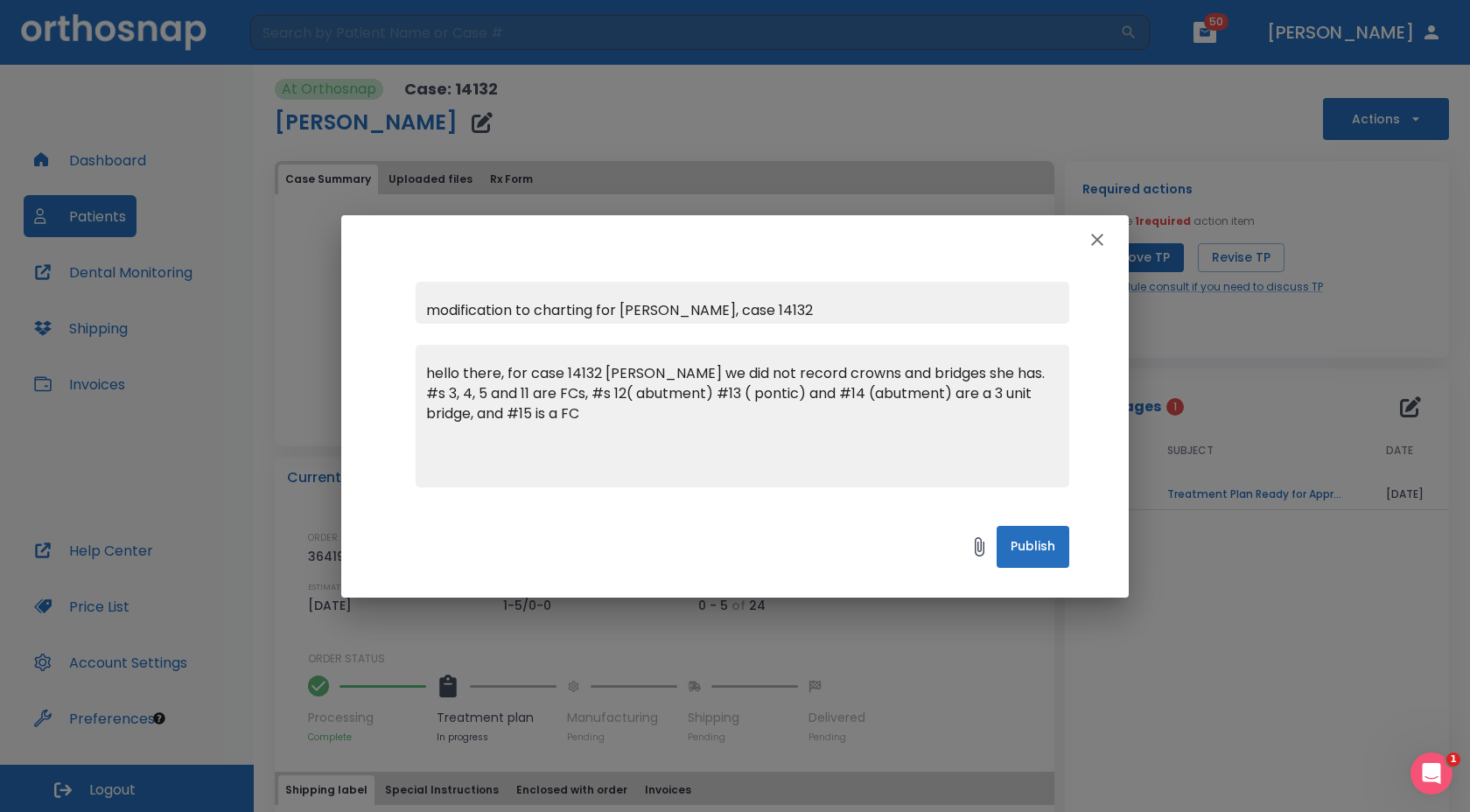
click at [609, 390] on textarea "hello there, for case 14132 [PERSON_NAME] we did not record crowns and bridges …" at bounding box center [743, 424] width 633 height 121
click at [626, 409] on textarea "hello there, for case 14132 [PERSON_NAME] we did not record crowns and bridges …" at bounding box center [743, 424] width 633 height 121
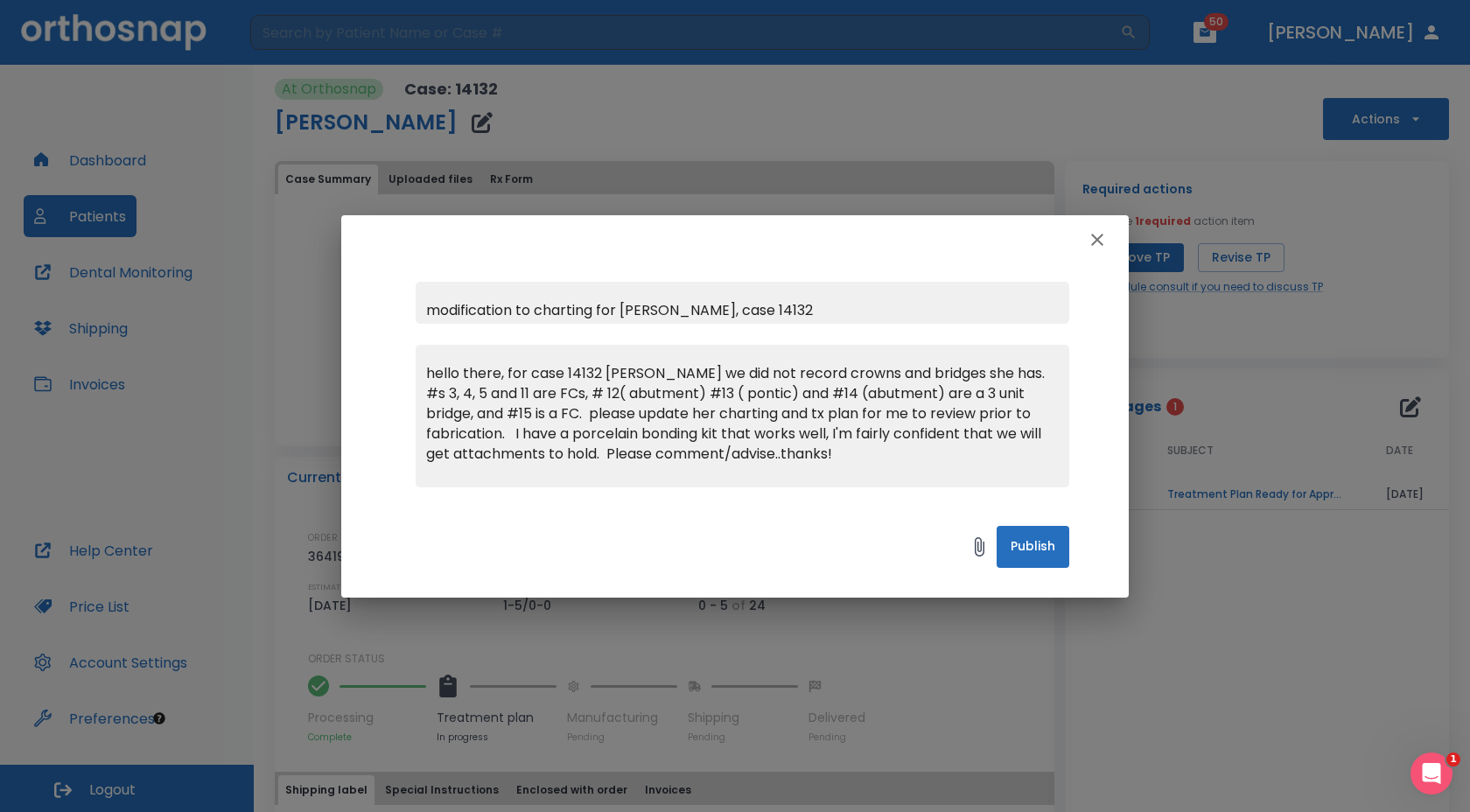
type textarea "hello there, for case 14132 [PERSON_NAME] we did not record crowns and bridges …"
click at [1011, 552] on button "Publish" at bounding box center [1033, 547] width 73 height 42
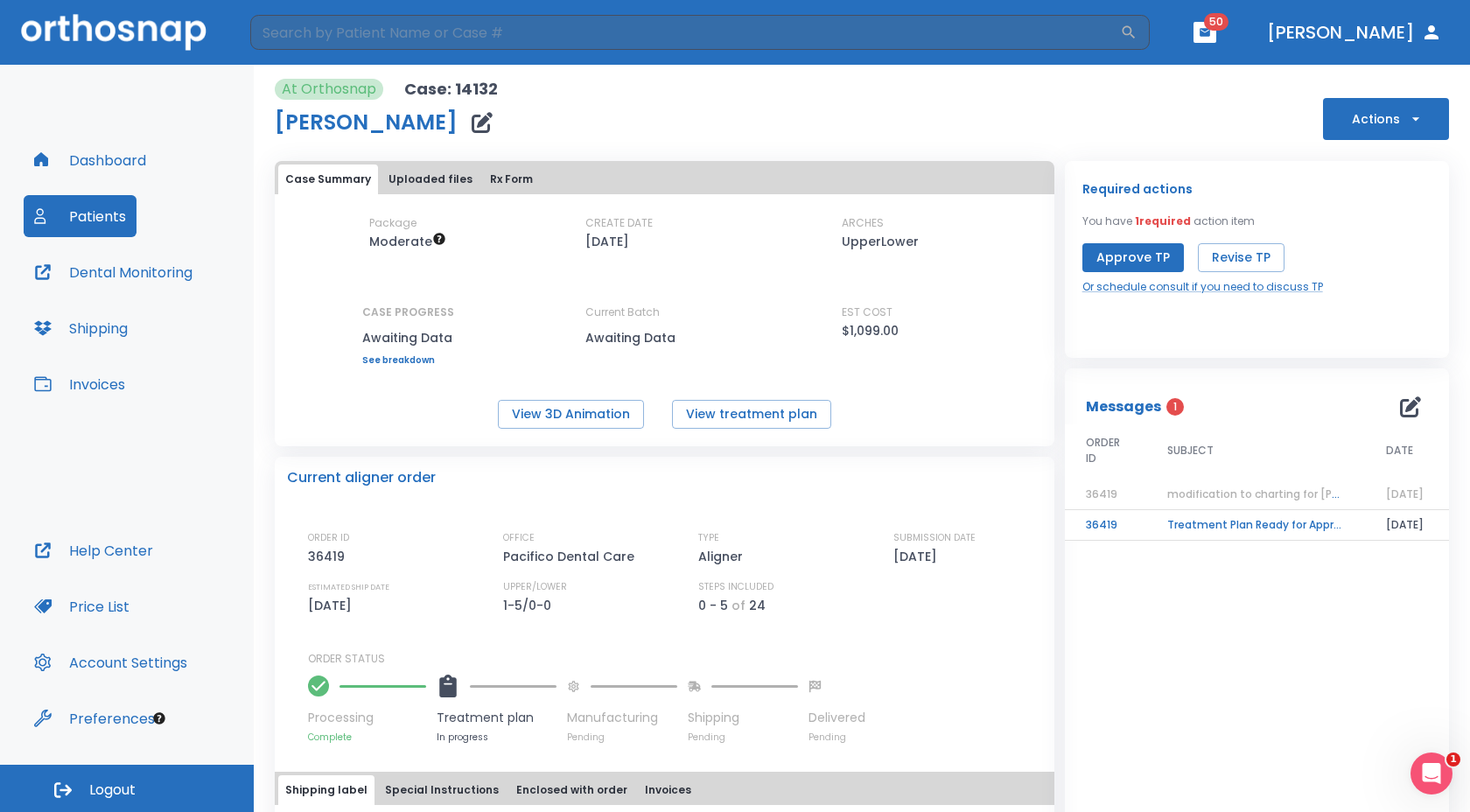
click at [1228, 20] on span "50" at bounding box center [1216, 22] width 24 height 17
click at [1426, 762] on icon "Open Intercom Messenger" at bounding box center [1429, 771] width 29 height 29
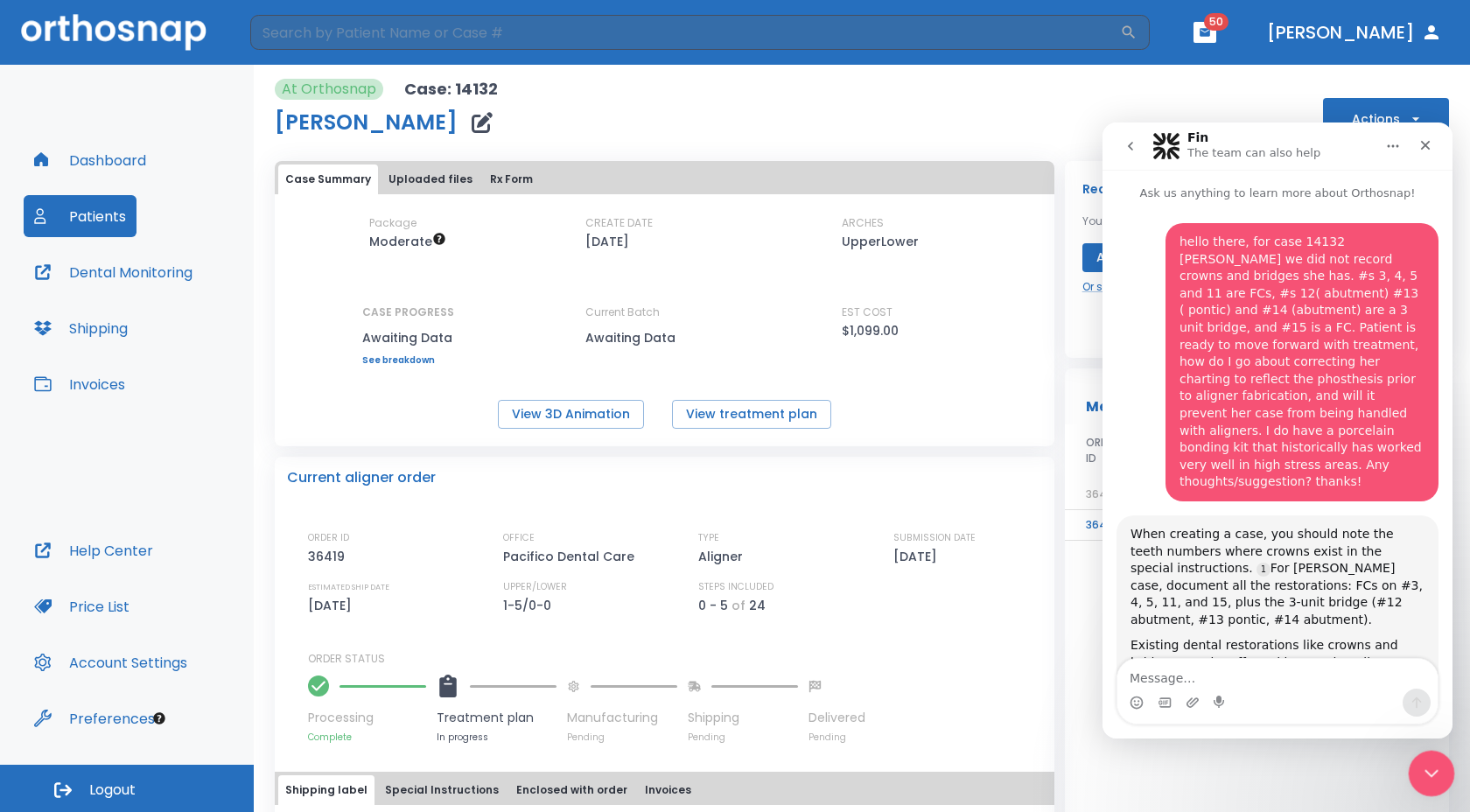
scroll to position [879, 0]
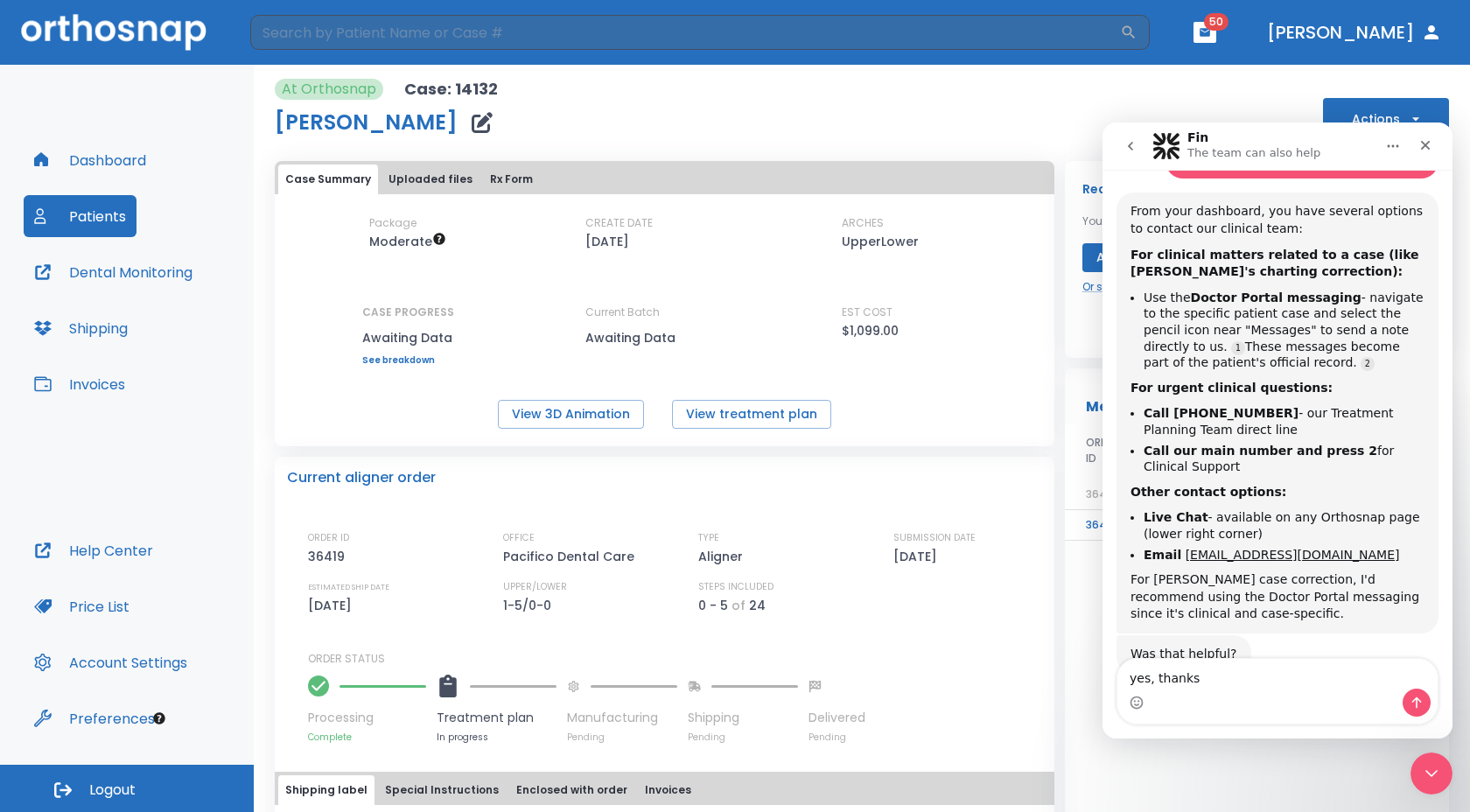
type textarea "yes, thanks!"
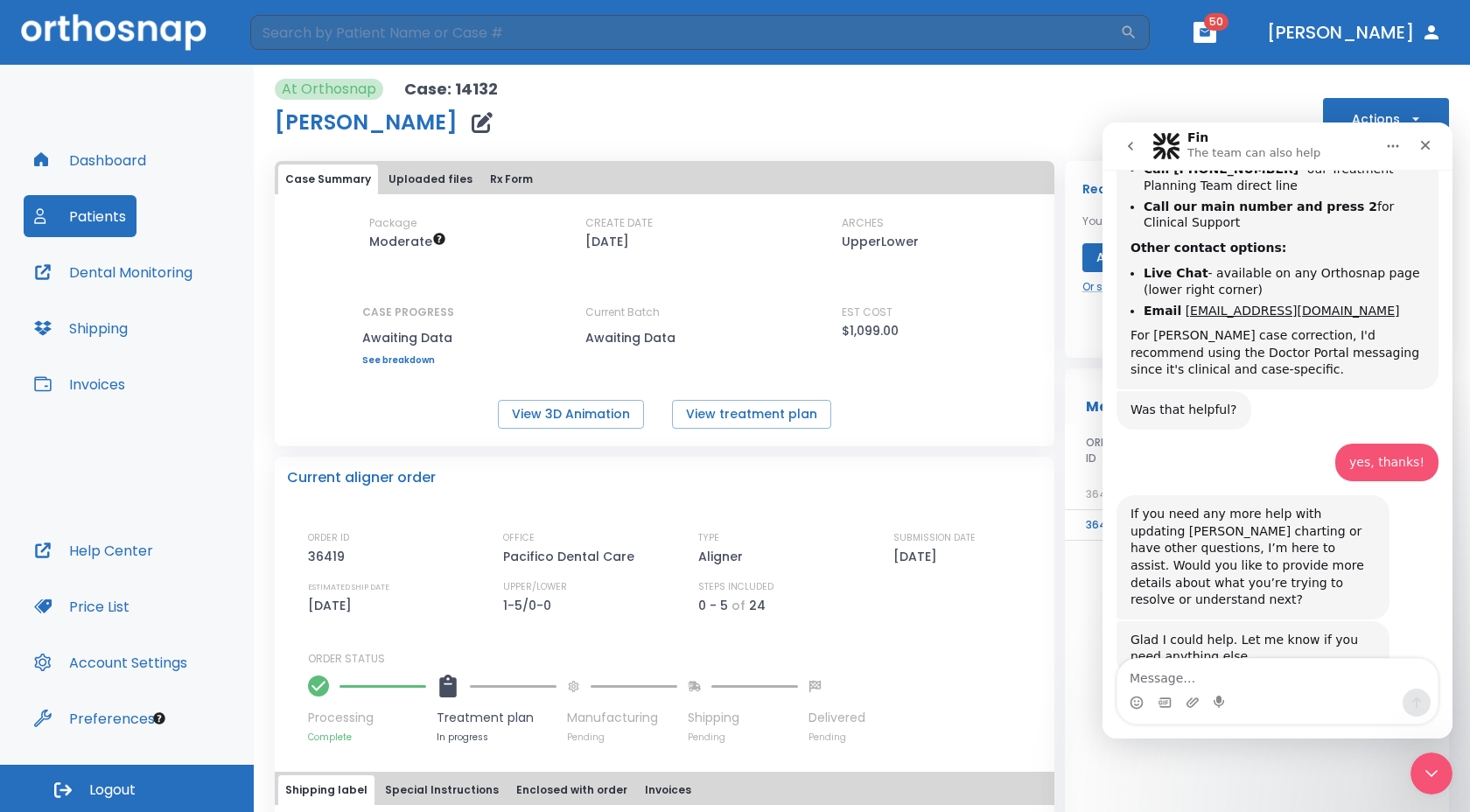
scroll to position [1126, 0]
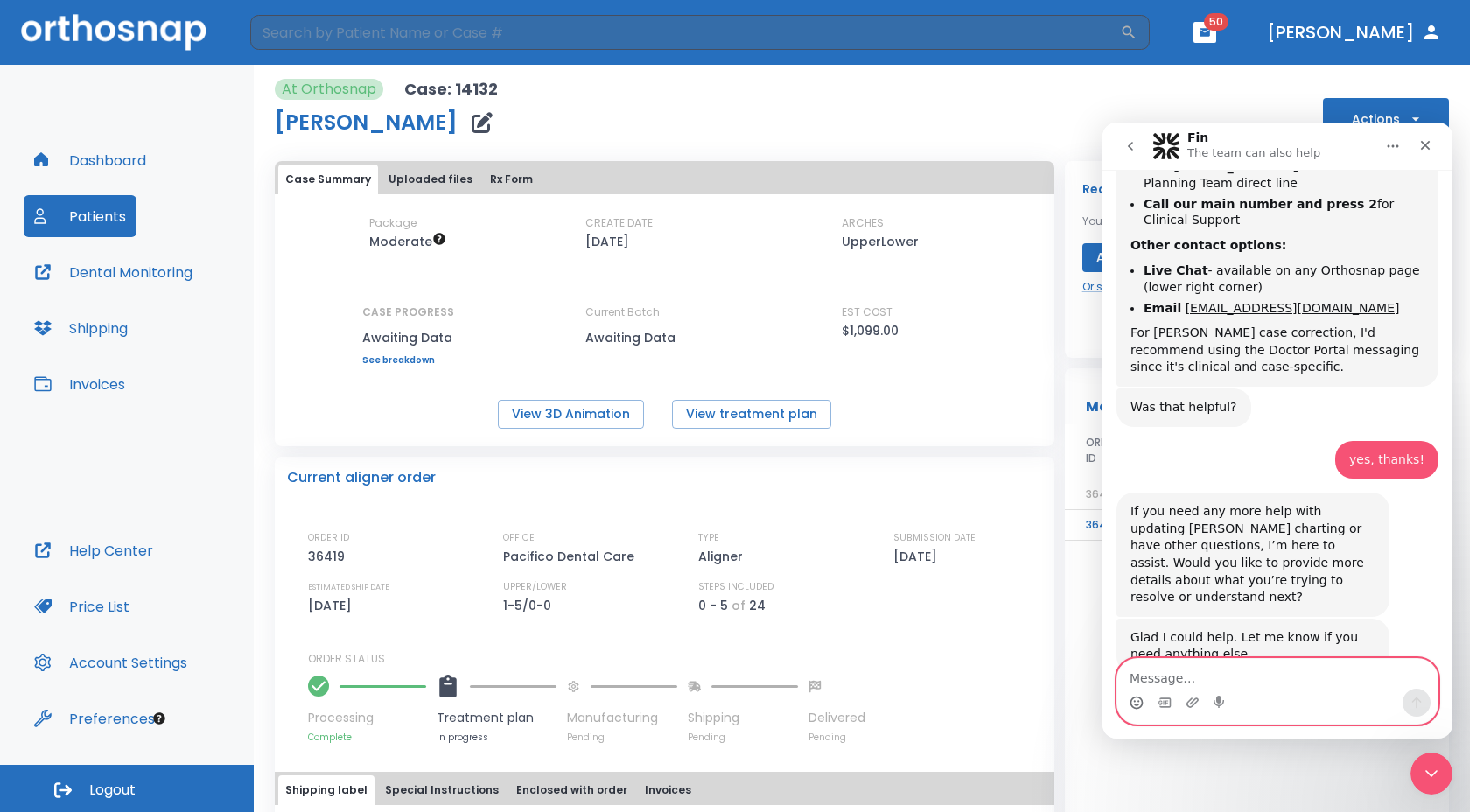
click at [1137, 696] on icon "Emoji picker" at bounding box center [1137, 703] width 14 height 14
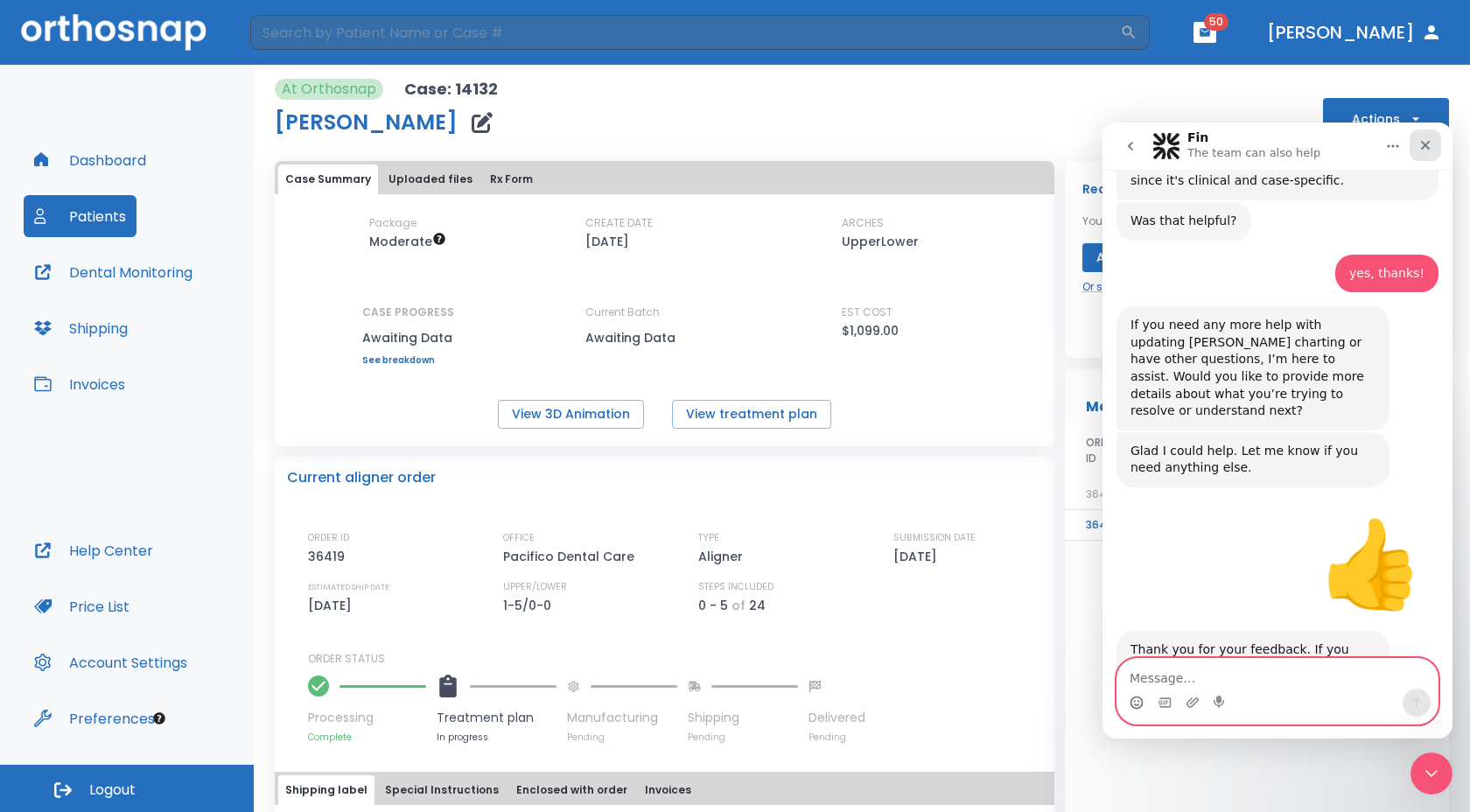
scroll to position [1341, 0]
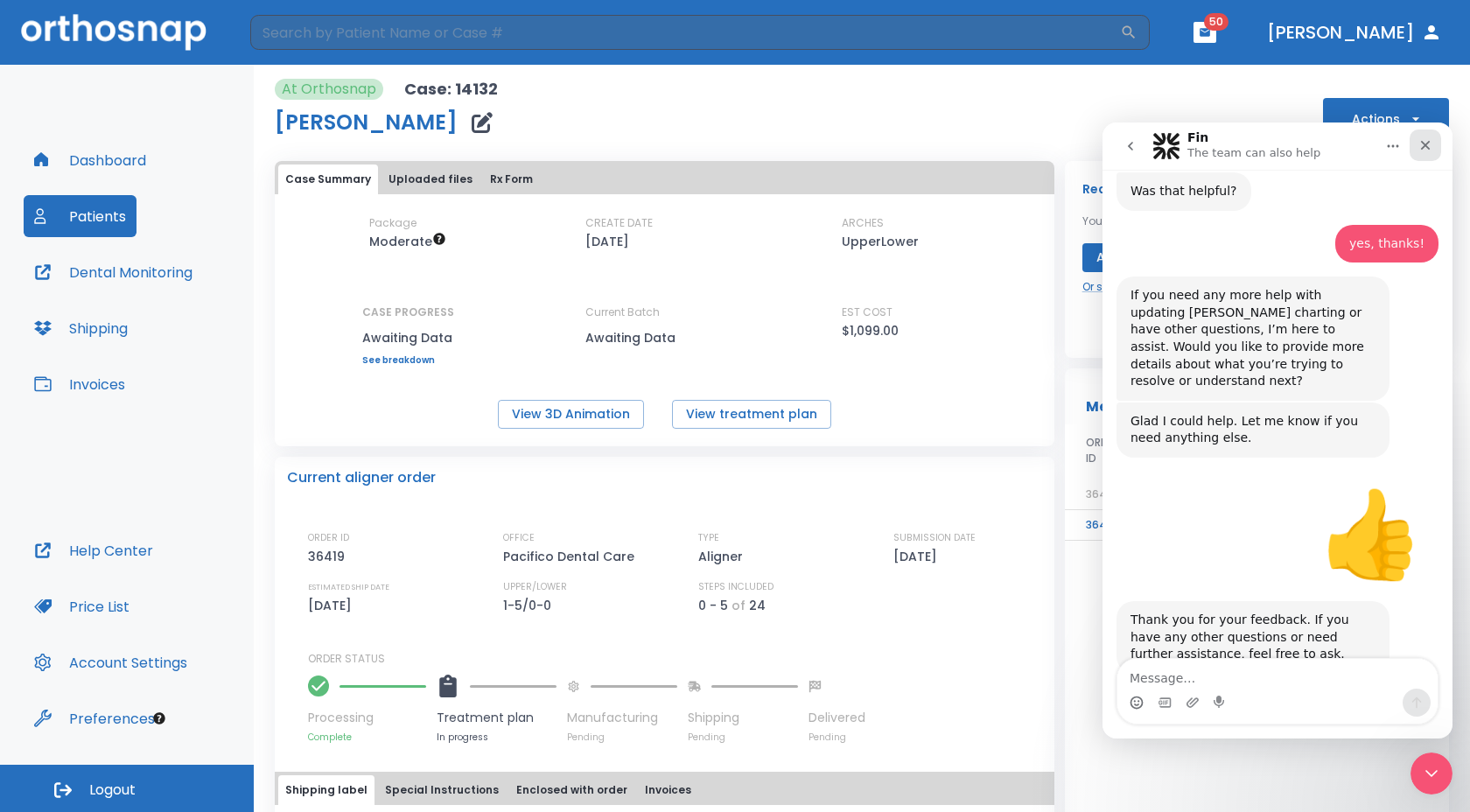
click at [1422, 144] on icon "Close" at bounding box center [1426, 145] width 14 height 14
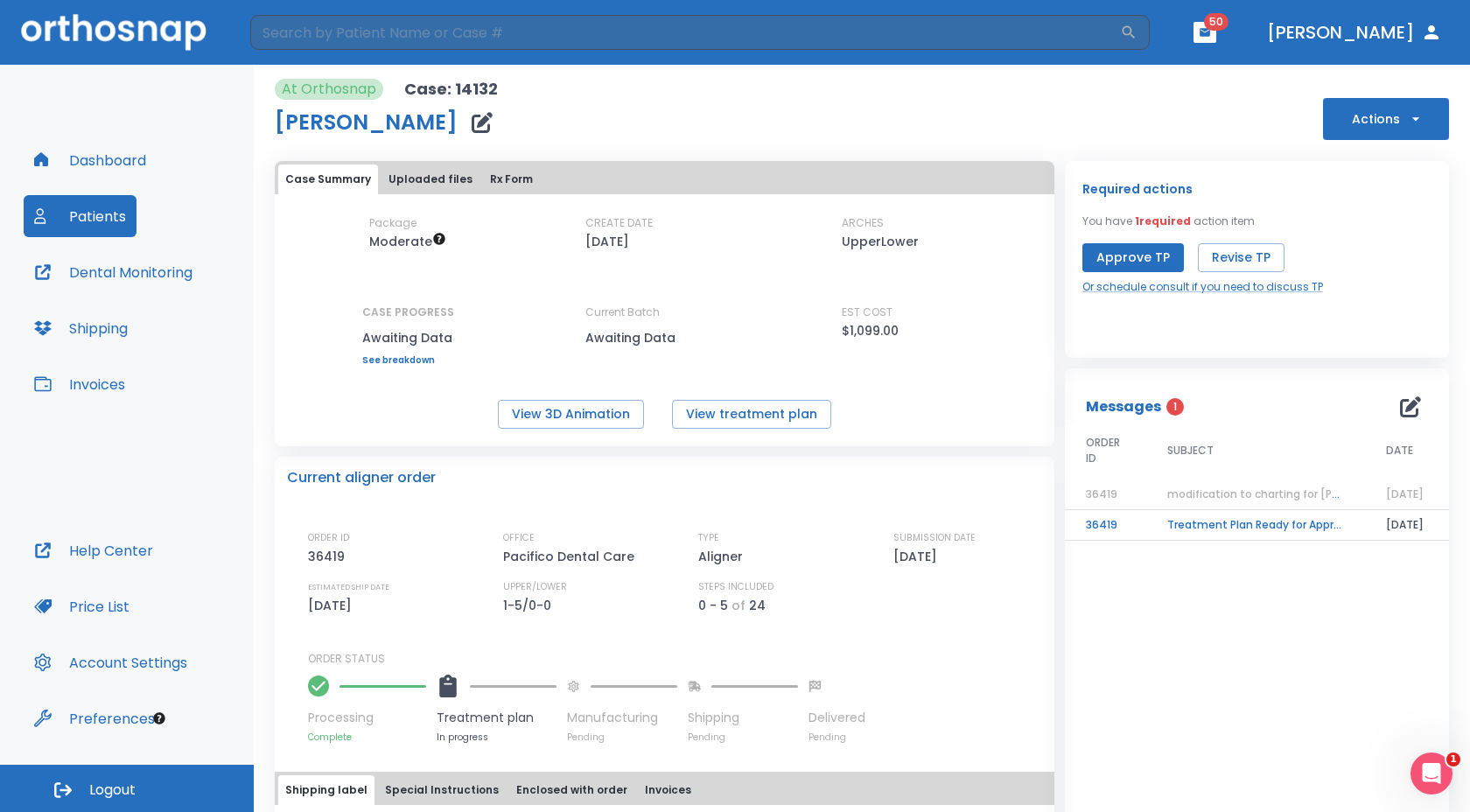
click at [103, 212] on button "Patients" at bounding box center [79, 216] width 113 height 42
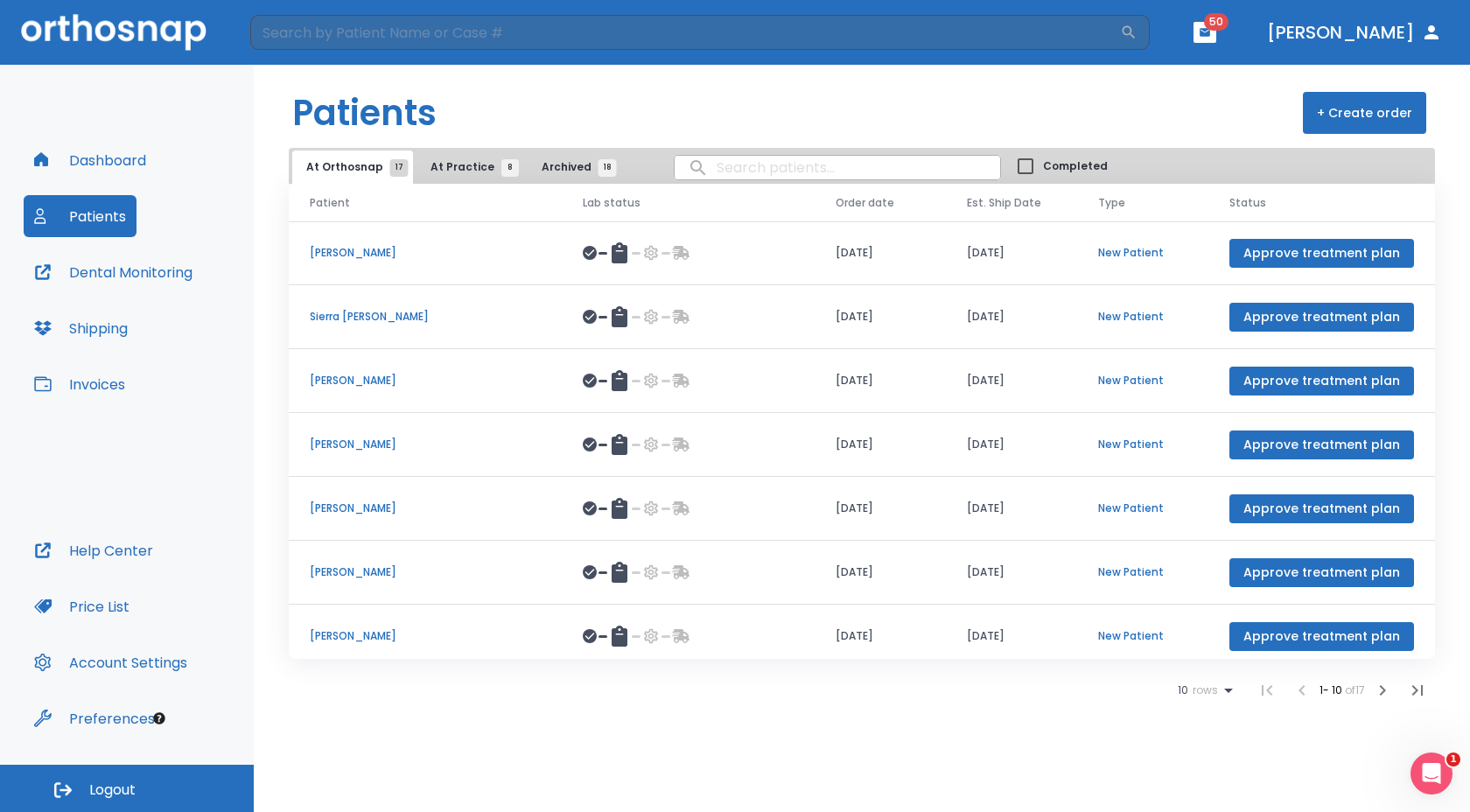
click at [467, 165] on span "At Practice 8" at bounding box center [470, 167] width 79 height 15
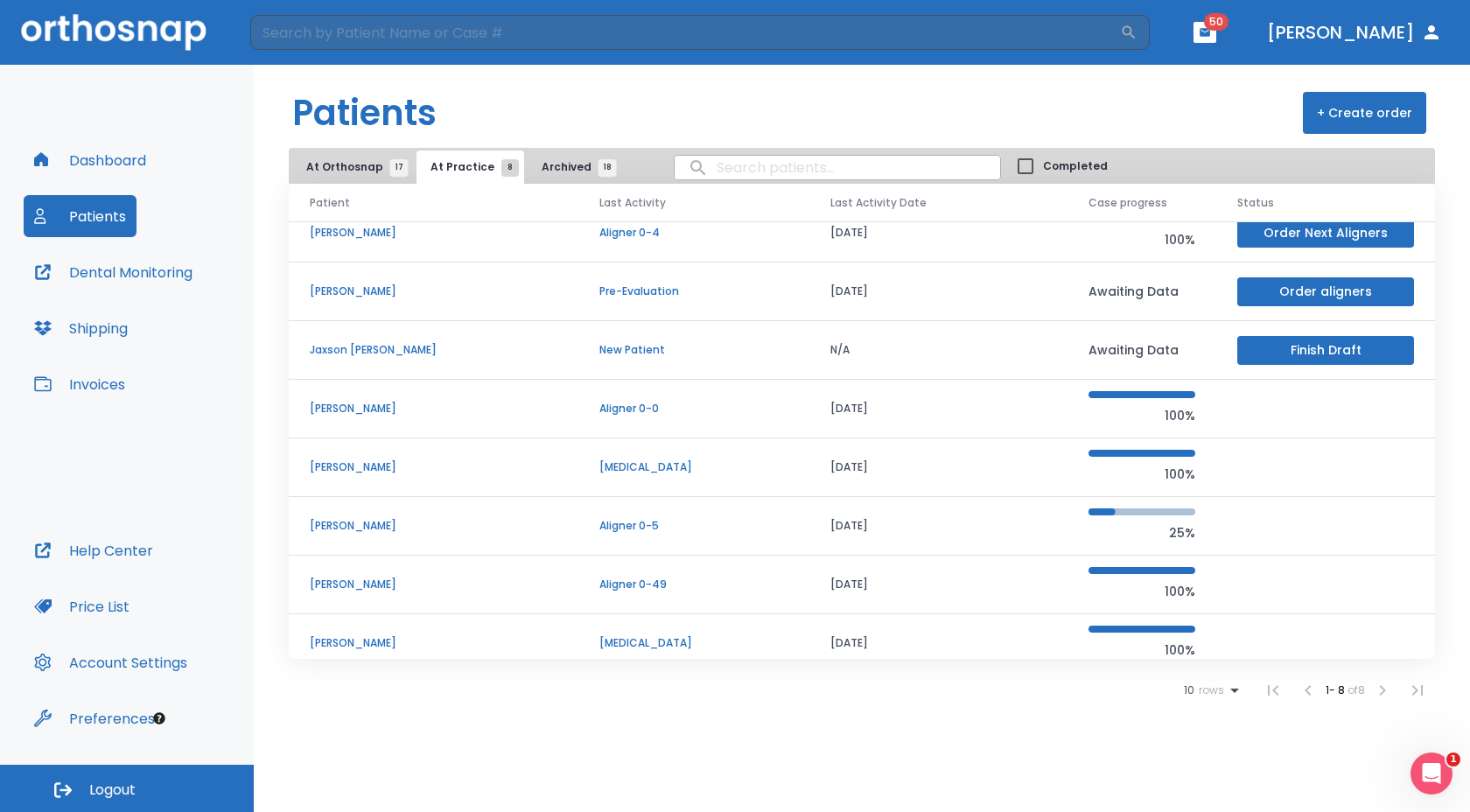
scroll to position [11, 0]
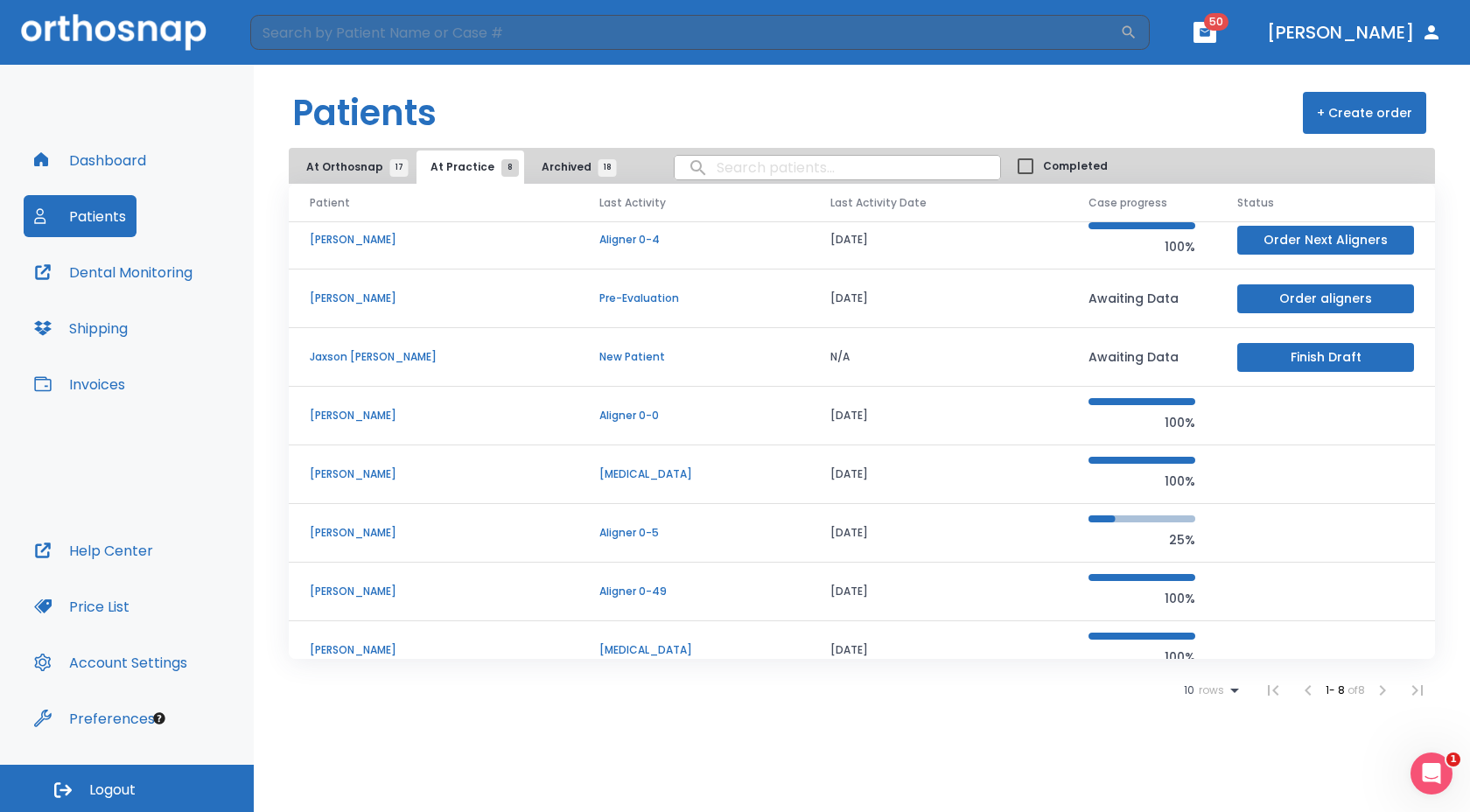
click at [707, 165] on input "search" at bounding box center [837, 168] width 325 height 34
type input "[PERSON_NAME]"
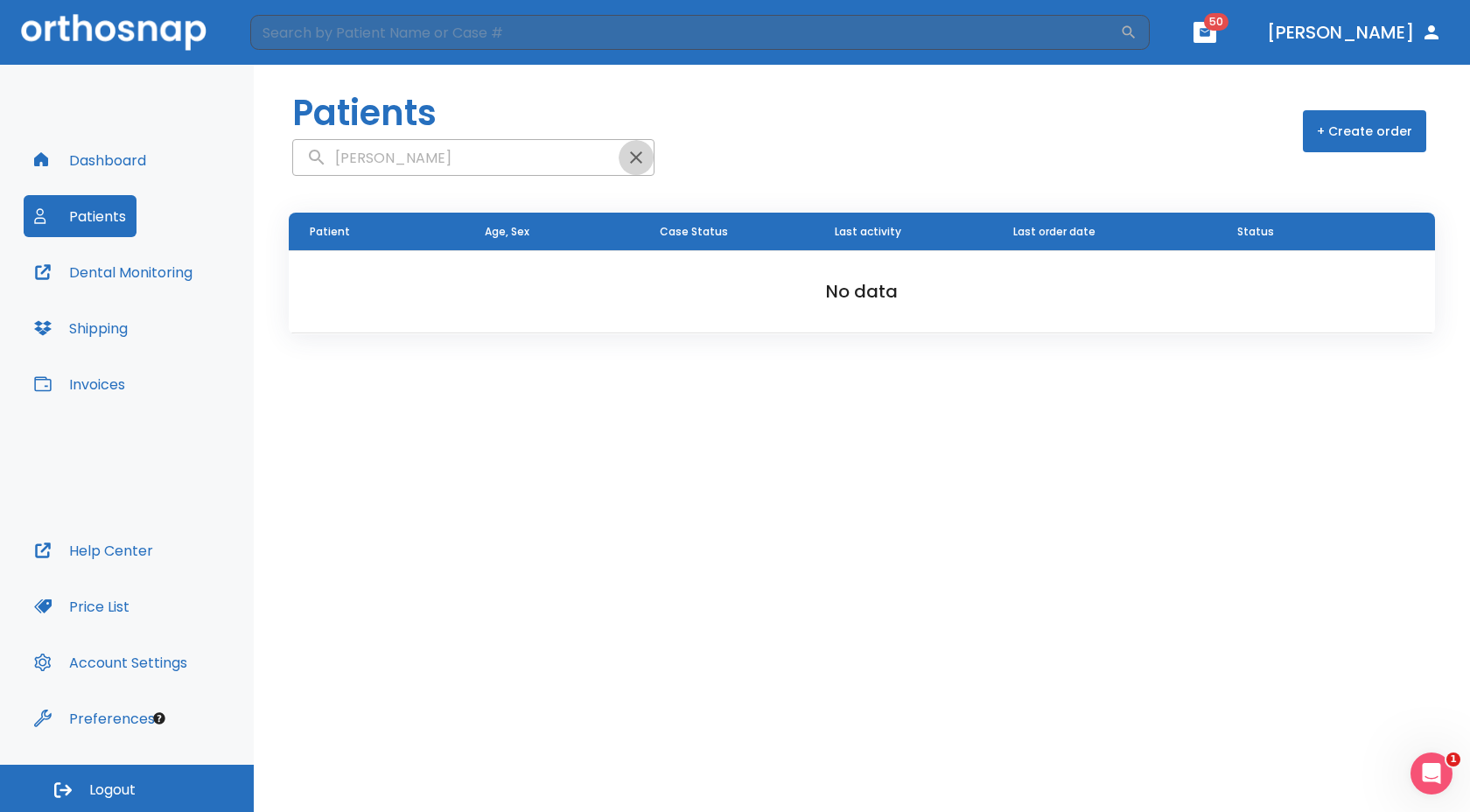
click at [630, 155] on icon "button" at bounding box center [636, 158] width 13 height 13
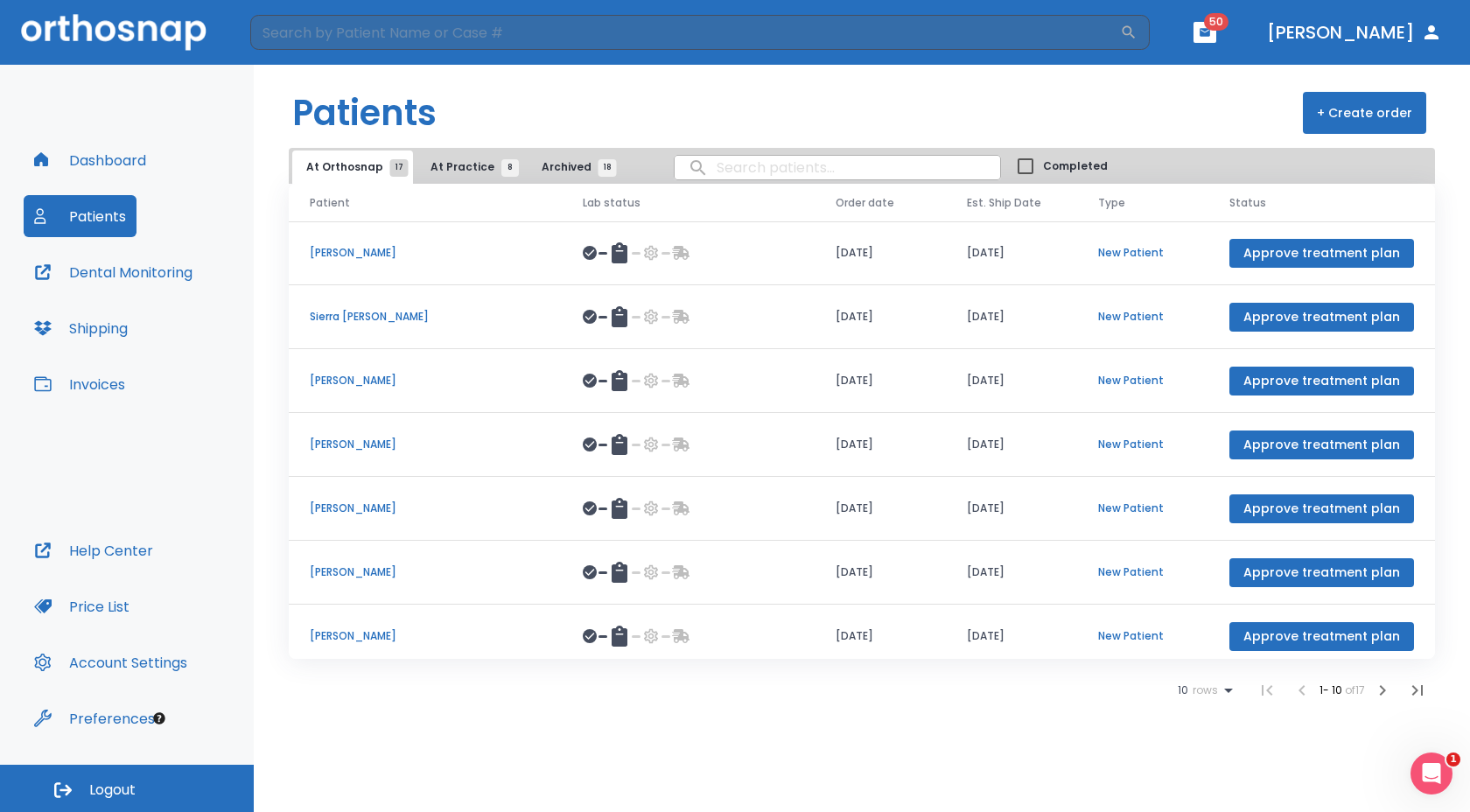
click at [700, 170] on input "search" at bounding box center [837, 168] width 325 height 34
type input "[PERSON_NAME]"
